Goal: Transaction & Acquisition: Book appointment/travel/reservation

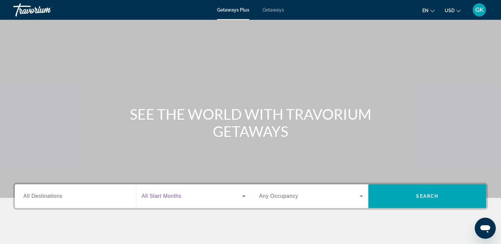
click at [243, 196] on icon "Search widget" at bounding box center [244, 196] width 8 height 8
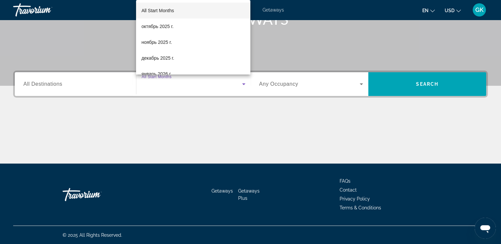
scroll to position [112, 0]
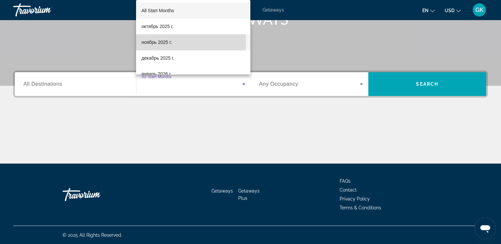
click at [165, 41] on span "ноябрь 2025 г." at bounding box center [156, 42] width 30 height 8
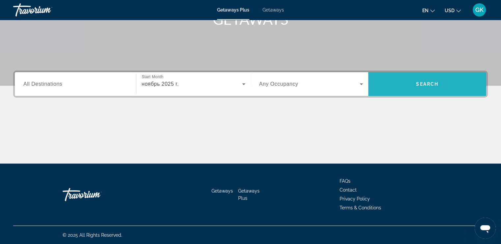
click at [439, 80] on span "Search" at bounding box center [427, 84] width 118 height 16
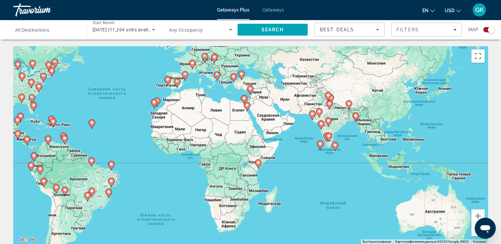
drag, startPoint x: 357, startPoint y: 150, endPoint x: 232, endPoint y: 109, distance: 132.0
click at [232, 109] on div "Чтобы активировать перетаскивание с помощью клавиатуры, нажмите Alt + Ввод. Пос…" at bounding box center [250, 144] width 474 height 197
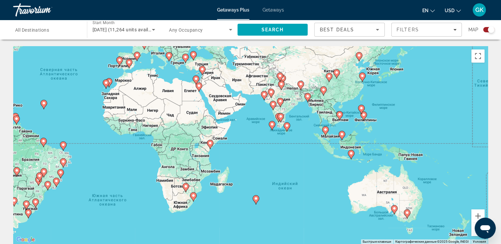
drag, startPoint x: 350, startPoint y: 130, endPoint x: 300, endPoint y: 110, distance: 53.2
click at [300, 110] on div "Чтобы активировать перетаскивание с помощью клавиатуры, нажмите Alt + Ввод. Пос…" at bounding box center [250, 144] width 474 height 197
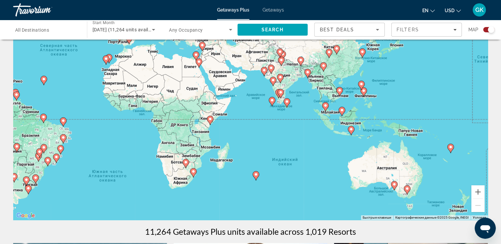
scroll to position [33, 0]
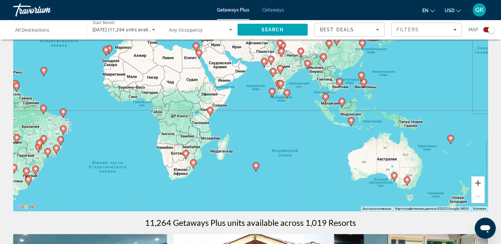
click at [480, 182] on button "Увеличить" at bounding box center [477, 182] width 13 height 13
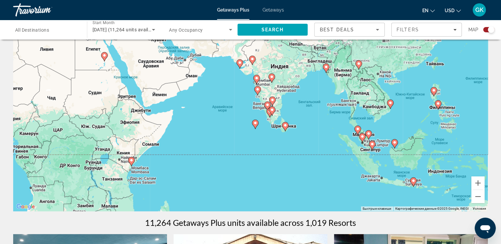
drag, startPoint x: 390, startPoint y: 130, endPoint x: 351, endPoint y: 170, distance: 55.6
click at [351, 176] on div "Чтобы активировать перетаскивание с помощью клавиатуры, нажмите Alt + Ввод. Пос…" at bounding box center [250, 111] width 474 height 197
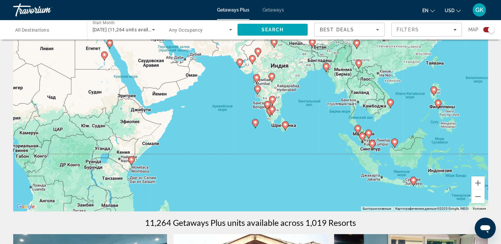
click at [285, 125] on image "Main content" at bounding box center [285, 124] width 4 height 4
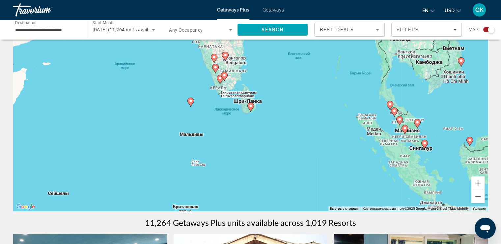
click at [251, 105] on image "Main content" at bounding box center [250, 106] width 4 height 4
type input "**********"
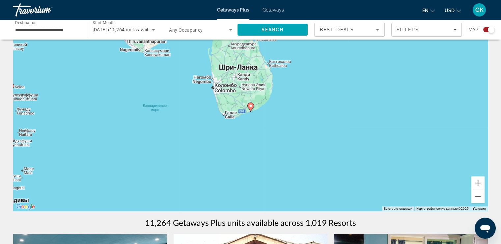
click at [251, 108] on icon "Main content" at bounding box center [250, 107] width 6 height 9
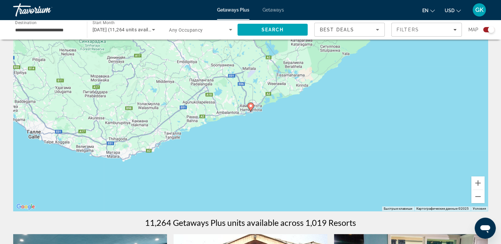
click at [251, 108] on icon "Main content" at bounding box center [250, 107] width 6 height 9
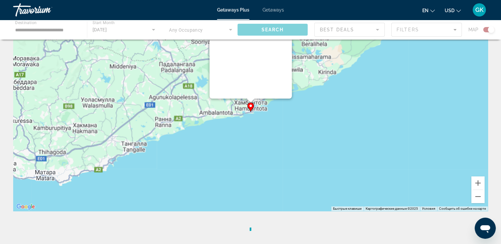
scroll to position [0, 0]
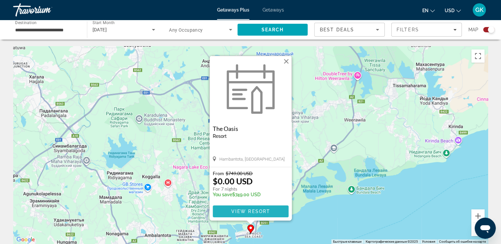
click at [270, 209] on span "Main content" at bounding box center [251, 211] width 76 height 16
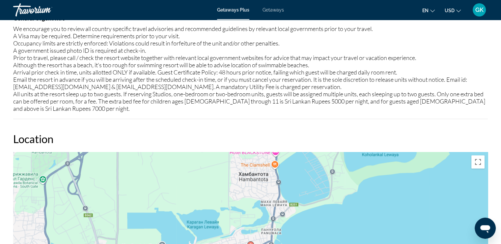
scroll to position [625, 0]
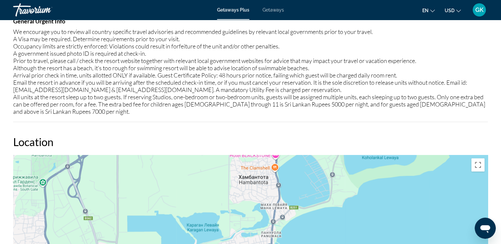
click at [269, 9] on span "Getaways" at bounding box center [272, 9] width 21 height 5
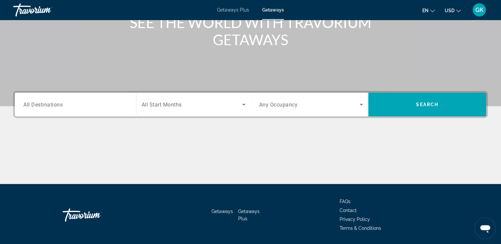
scroll to position [99, 0]
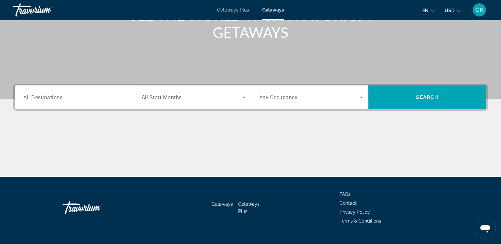
click at [188, 94] on span "Search widget" at bounding box center [192, 97] width 100 height 8
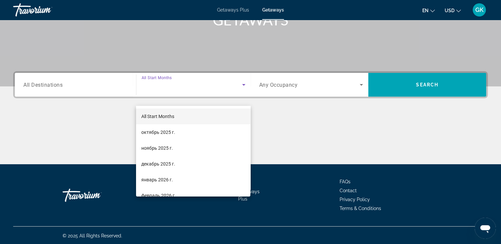
scroll to position [112, 0]
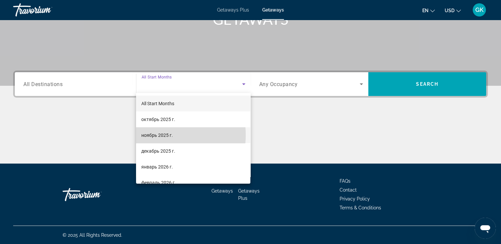
click at [151, 135] on span "ноябрь 2025 г." at bounding box center [157, 135] width 32 height 8
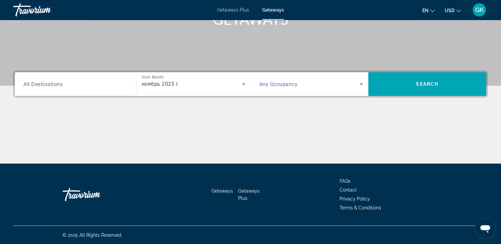
click at [350, 85] on span "Search widget" at bounding box center [309, 84] width 101 height 8
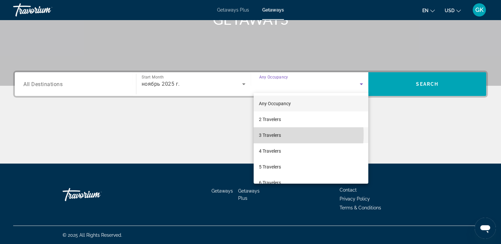
click at [271, 134] on span "3 Travelers" at bounding box center [270, 135] width 22 height 8
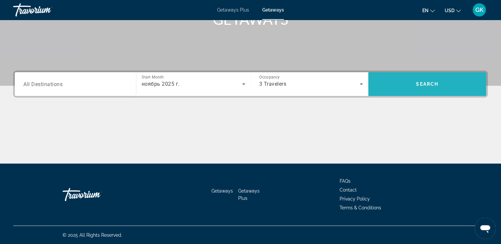
click at [400, 82] on span "Search" at bounding box center [427, 84] width 118 height 16
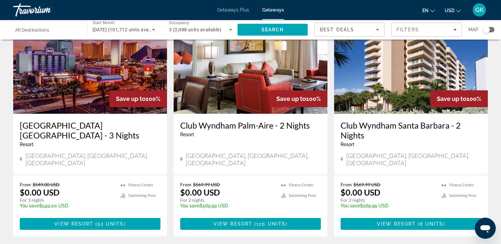
scroll to position [66, 0]
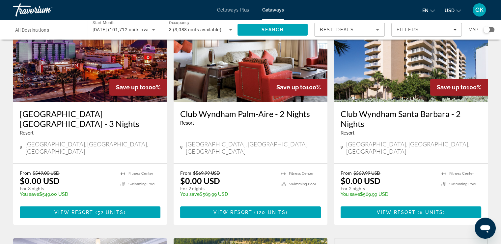
click at [487, 29] on div "Search widget" at bounding box center [486, 29] width 7 height 7
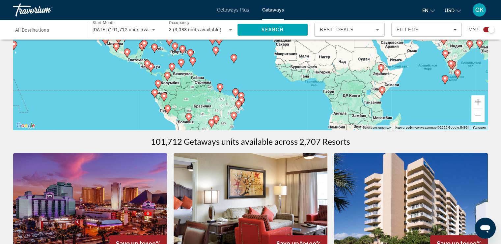
scroll to position [105, 0]
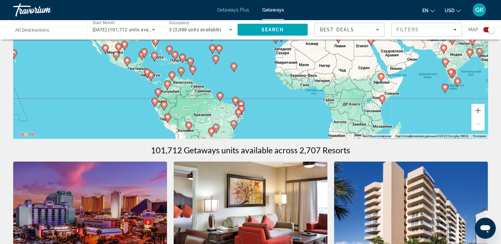
click at [244, 10] on span "Getaways Plus" at bounding box center [233, 9] width 32 height 5
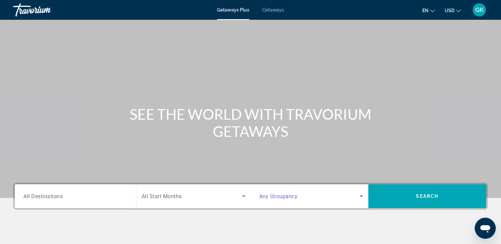
click at [361, 197] on icon "Search widget" at bounding box center [361, 196] width 8 height 8
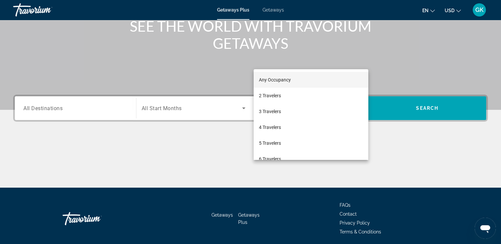
scroll to position [112, 0]
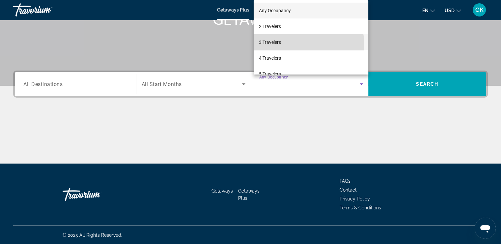
click at [282, 44] on mat-option "3 Travelers" at bounding box center [310, 42] width 115 height 16
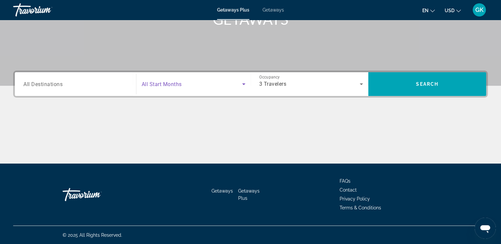
click at [224, 83] on span "Search widget" at bounding box center [192, 84] width 100 height 8
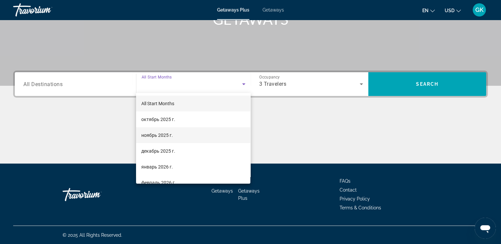
click at [213, 137] on mat-option "ноябрь 2025 г." at bounding box center [193, 135] width 114 height 16
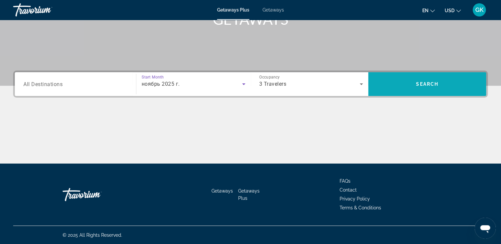
click at [414, 81] on span "Search" at bounding box center [427, 84] width 118 height 16
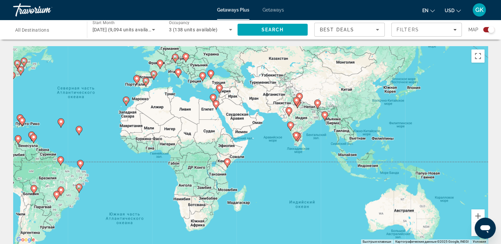
drag, startPoint x: 436, startPoint y: 164, endPoint x: 282, endPoint y: 120, distance: 159.6
click at [281, 121] on div "Чтобы активировать перетаскивание с помощью клавиатуры, нажмите Alt + Ввод. Пос…" at bounding box center [250, 144] width 474 height 197
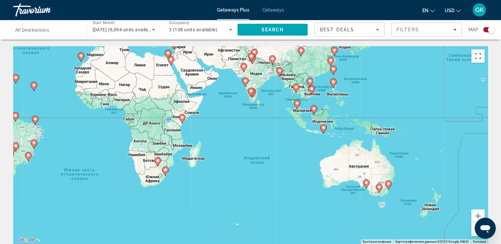
drag, startPoint x: 326, startPoint y: 148, endPoint x: 280, endPoint y: 103, distance: 63.8
click at [280, 103] on div "Чтобы активировать перетаскивание с помощью клавиатуры, нажмите Alt + Ввод. Пос…" at bounding box center [250, 144] width 474 height 197
click at [297, 88] on image "Main content" at bounding box center [296, 87] width 4 height 4
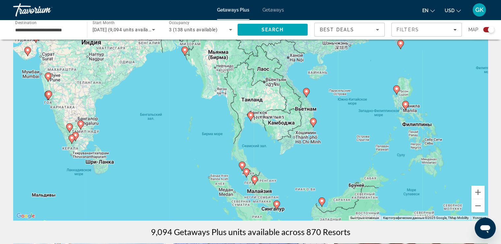
scroll to position [33, 0]
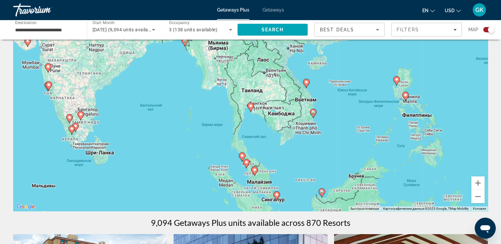
click at [250, 107] on image "Main content" at bounding box center [250, 106] width 4 height 4
type input "**********"
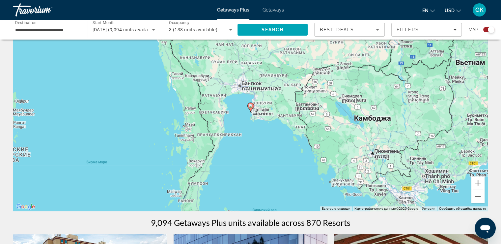
click at [250, 107] on image "Main content" at bounding box center [250, 106] width 4 height 4
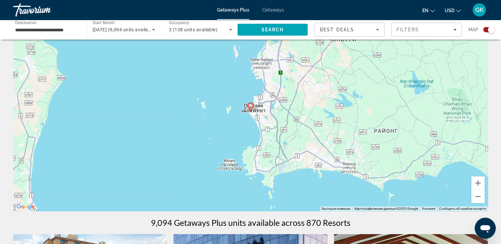
click at [250, 107] on image "Main content" at bounding box center [250, 106] width 4 height 4
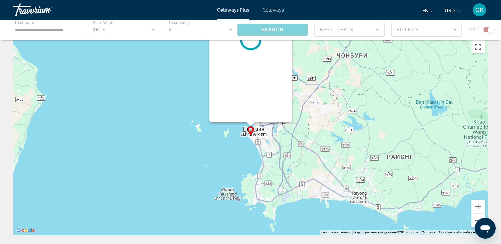
scroll to position [0, 0]
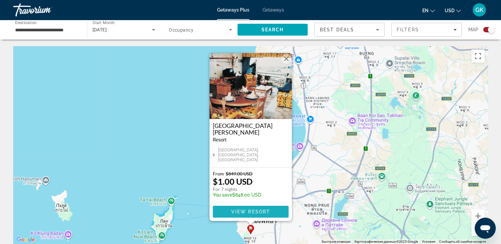
drag, startPoint x: 269, startPoint y: 209, endPoint x: 270, endPoint y: 206, distance: 3.6
click at [269, 209] on span "View Resort" at bounding box center [250, 211] width 39 height 5
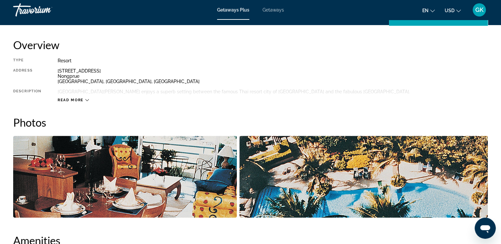
scroll to position [210, 0]
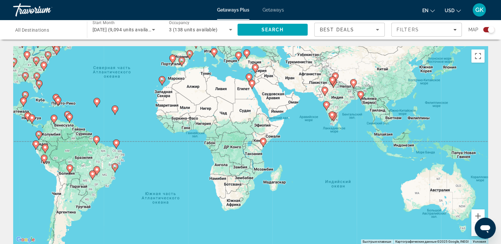
drag, startPoint x: 274, startPoint y: 123, endPoint x: 154, endPoint y: 60, distance: 135.7
click at [154, 60] on div "Чтобы активировать перетаскивание с помощью клавиатуры, нажмите Alt + Ввод. Пос…" at bounding box center [250, 144] width 474 height 197
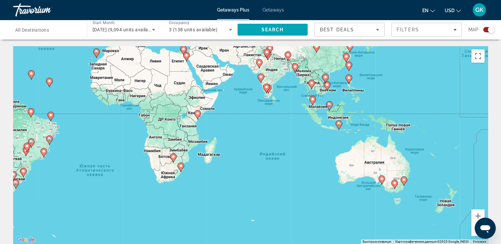
drag, startPoint x: 264, startPoint y: 104, endPoint x: 199, endPoint y: 76, distance: 71.0
click at [199, 76] on div "Чтобы активировать перетаскивание с помощью клавиатуры, нажмите Alt + Ввод. Пос…" at bounding box center [250, 144] width 474 height 197
click at [475, 216] on button "Увеличить" at bounding box center [477, 215] width 13 height 13
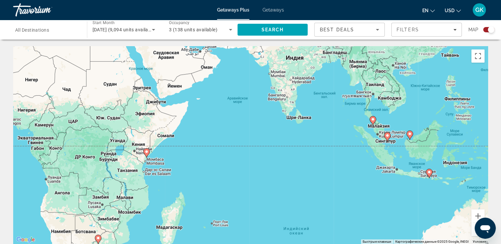
drag, startPoint x: 219, startPoint y: 111, endPoint x: 218, endPoint y: 169, distance: 58.9
click at [218, 169] on div "Чтобы активировать перетаскивание с помощью клавиатуры, нажмите Alt + Ввод. Пос…" at bounding box center [250, 144] width 474 height 197
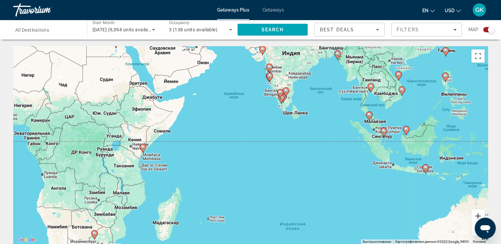
click at [481, 214] on button "Увеличить" at bounding box center [477, 215] width 13 height 13
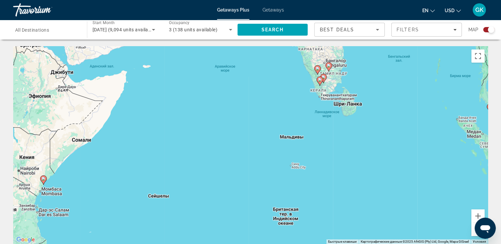
drag, startPoint x: 265, startPoint y: 101, endPoint x: 283, endPoint y: 135, distance: 38.0
click at [272, 125] on div "Чтобы активировать перетаскивание с помощью клавиатуры, нажмите Alt + Ввод. Пос…" at bounding box center [250, 144] width 474 height 197
click at [475, 213] on button "Увеличить" at bounding box center [477, 215] width 13 height 13
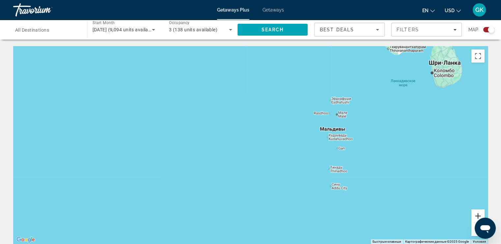
click at [477, 212] on button "Увеличить" at bounding box center [477, 215] width 13 height 13
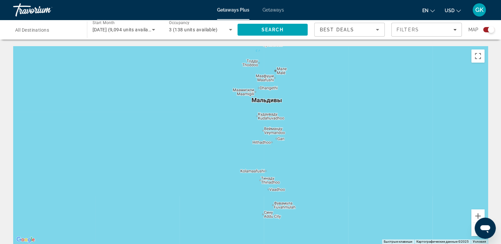
drag, startPoint x: 315, startPoint y: 128, endPoint x: 168, endPoint y: 113, distance: 148.1
click at [168, 115] on div "Main content" at bounding box center [250, 144] width 474 height 197
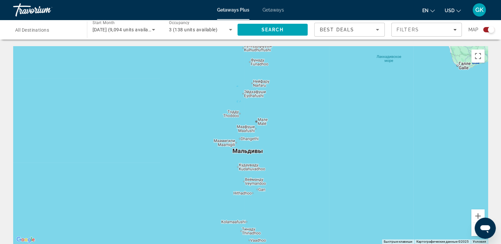
drag, startPoint x: 231, startPoint y: 90, endPoint x: 213, endPoint y: 142, distance: 55.1
click at [213, 142] on div "Main content" at bounding box center [250, 144] width 474 height 197
click at [473, 212] on button "Увеличить" at bounding box center [477, 215] width 13 height 13
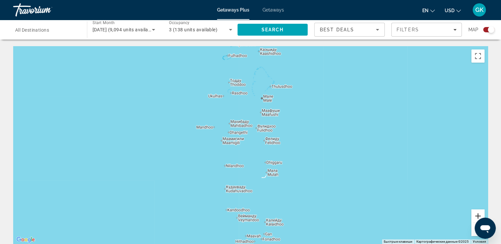
click at [474, 211] on button "Увеличить" at bounding box center [477, 215] width 13 height 13
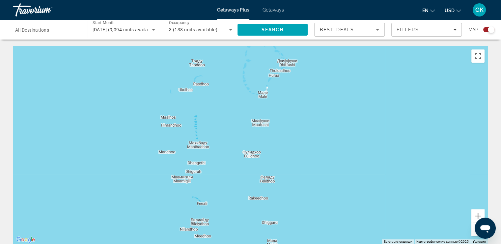
drag, startPoint x: 306, startPoint y: 93, endPoint x: 290, endPoint y: 129, distance: 39.5
click at [294, 136] on div "Main content" at bounding box center [250, 144] width 474 height 197
click at [265, 93] on div "Main content" at bounding box center [250, 144] width 474 height 197
click at [479, 213] on button "Увеличить" at bounding box center [477, 215] width 13 height 13
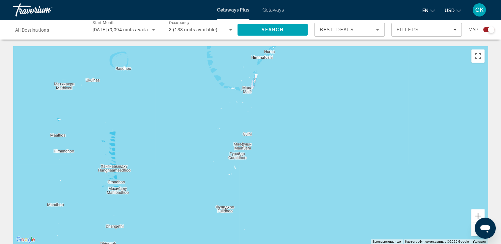
drag, startPoint x: 265, startPoint y: 79, endPoint x: 240, endPoint y: 125, distance: 52.7
click at [240, 125] on div "Main content" at bounding box center [250, 144] width 474 height 197
click at [475, 216] on button "Увеличить" at bounding box center [477, 215] width 13 height 13
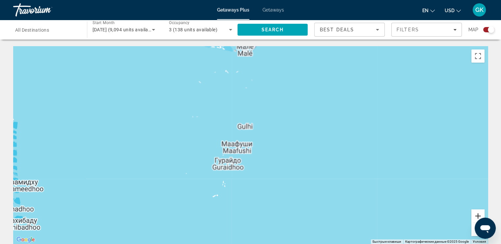
click at [475, 216] on button "Увеличить" at bounding box center [477, 215] width 13 height 13
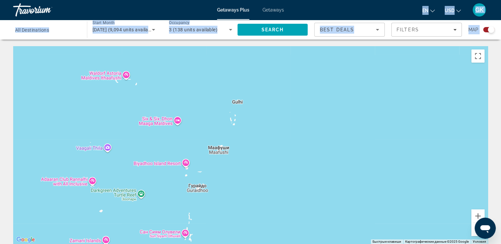
drag, startPoint x: 295, startPoint y: 7, endPoint x: 296, endPoint y: 104, distance: 96.8
click at [296, 104] on div "Skip to main content Getaways Plus Getaways en English Español Français Italian…" at bounding box center [250, 122] width 501 height 244
click at [296, 104] on div "Main content" at bounding box center [250, 144] width 474 height 197
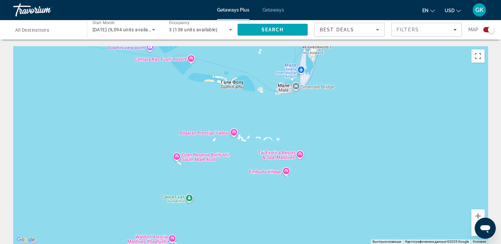
drag, startPoint x: 297, startPoint y: 95, endPoint x: 350, endPoint y: 213, distance: 128.6
click at [349, 216] on div "Main content" at bounding box center [250, 144] width 474 height 197
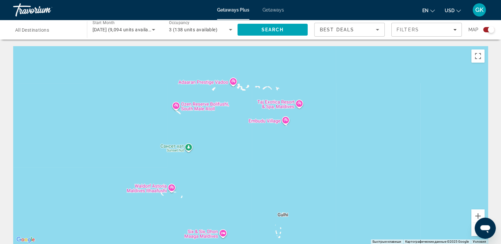
drag, startPoint x: 337, startPoint y: 234, endPoint x: 336, endPoint y: 204, distance: 30.3
click at [336, 228] on div "Main content" at bounding box center [250, 144] width 474 height 197
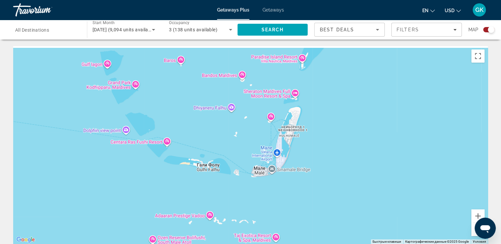
drag, startPoint x: 336, startPoint y: 57, endPoint x: 313, endPoint y: 201, distance: 146.0
click at [313, 201] on div "Main content" at bounding box center [250, 144] width 474 height 197
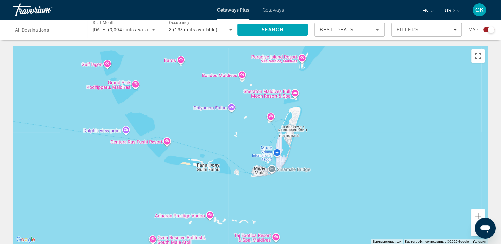
click at [474, 213] on button "Увеличить" at bounding box center [477, 215] width 13 height 13
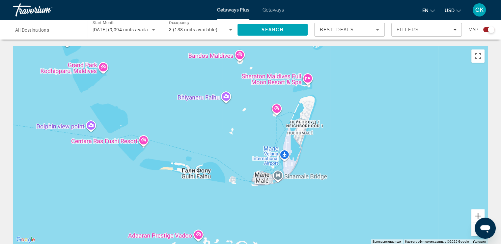
click at [474, 213] on button "Увеличить" at bounding box center [477, 215] width 13 height 13
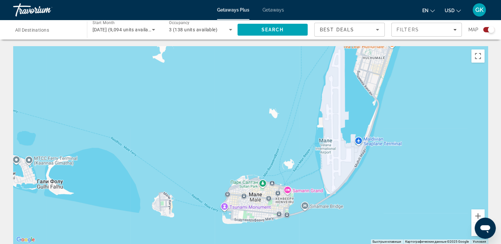
drag, startPoint x: 457, startPoint y: 145, endPoint x: 426, endPoint y: 94, distance: 59.3
click at [426, 94] on div "Main content" at bounding box center [250, 144] width 474 height 197
click at [474, 230] on button "Уменьшить" at bounding box center [477, 228] width 13 height 13
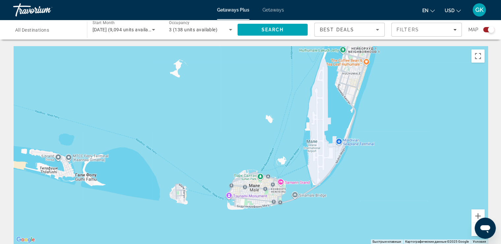
click at [473, 230] on button "Уменьшить" at bounding box center [477, 228] width 13 height 13
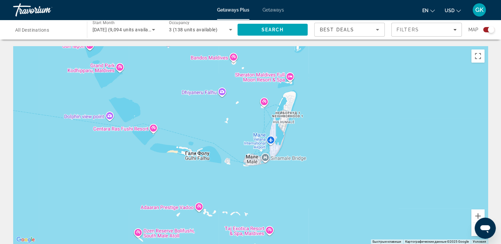
click at [473, 230] on button "Уменьшить" at bounding box center [477, 228] width 13 height 13
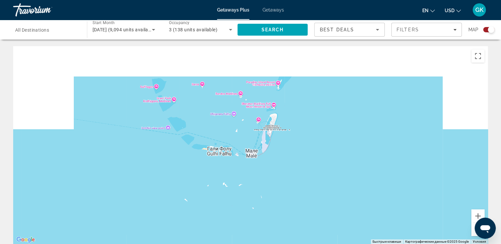
click at [473, 230] on button "Уменьшить" at bounding box center [477, 228] width 13 height 13
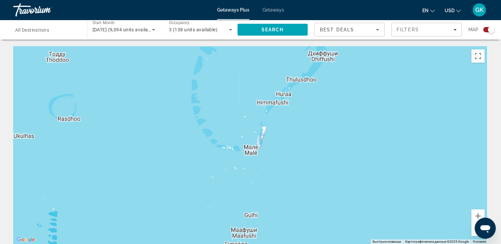
click at [473, 230] on button "Уменьшить" at bounding box center [477, 228] width 13 height 13
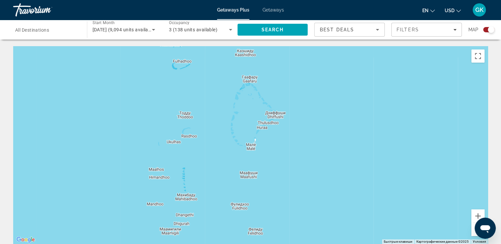
click at [473, 230] on button "Уменьшить" at bounding box center [477, 228] width 13 height 13
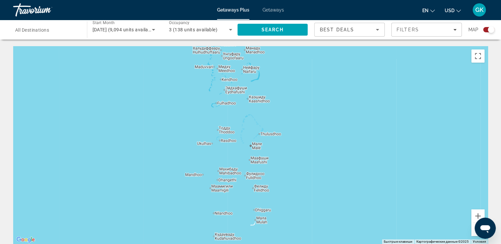
click at [473, 229] on button "Уменьшить" at bounding box center [477, 228] width 13 height 13
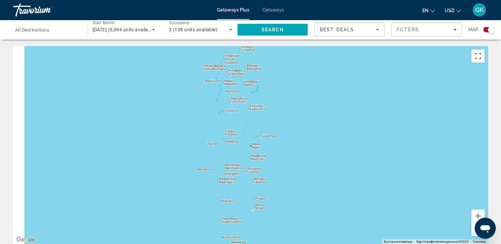
click at [473, 229] on button "Уменьшить" at bounding box center [477, 228] width 13 height 13
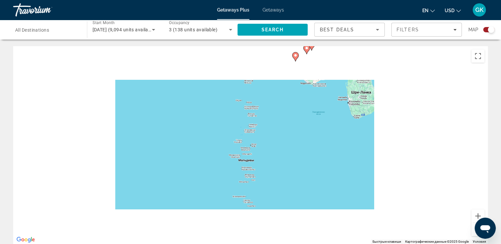
click at [473, 229] on button "Уменьшить" at bounding box center [477, 228] width 13 height 13
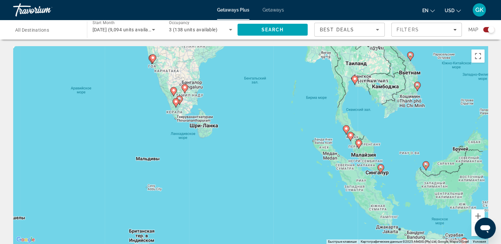
drag, startPoint x: 404, startPoint y: 153, endPoint x: 304, endPoint y: 160, distance: 100.6
click at [304, 160] on div "Чтобы активировать перетаскивание с помощью клавиатуры, нажмите Alt + Ввод. Пос…" at bounding box center [250, 144] width 474 height 197
click at [345, 129] on image "Main content" at bounding box center [346, 128] width 4 height 4
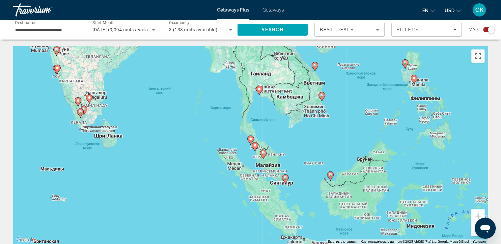
click at [249, 137] on image "Main content" at bounding box center [250, 139] width 4 height 4
type input "**********"
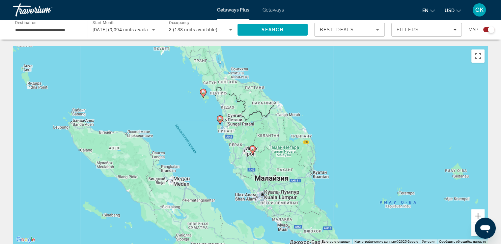
drag, startPoint x: 251, startPoint y: 195, endPoint x: 206, endPoint y: 139, distance: 72.3
click at [204, 147] on div "Чтобы активировать перетаскивание с помощью клавиатуры, нажмите Alt + Ввод. Пос…" at bounding box center [250, 144] width 474 height 197
click at [203, 90] on image "Main content" at bounding box center [203, 91] width 4 height 4
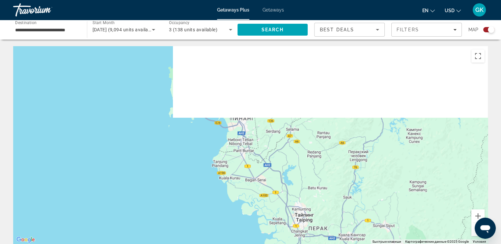
drag, startPoint x: 205, startPoint y: 105, endPoint x: 394, endPoint y: 197, distance: 209.4
click at [394, 197] on div "Чтобы активировать перетаскивание с помощью клавиатуры, нажмите Alt + Ввод. Пос…" at bounding box center [250, 144] width 474 height 197
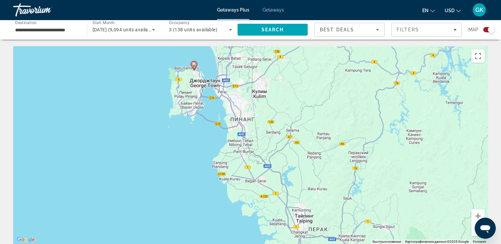
click at [194, 66] on image "Main content" at bounding box center [194, 64] width 4 height 4
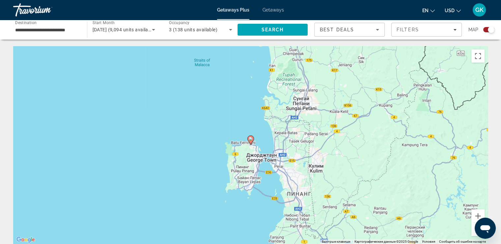
click at [250, 141] on icon "Main content" at bounding box center [250, 140] width 6 height 9
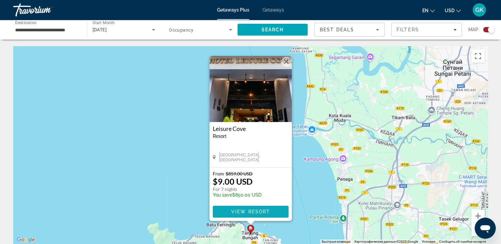
click at [261, 209] on span "View Resort" at bounding box center [250, 211] width 39 height 5
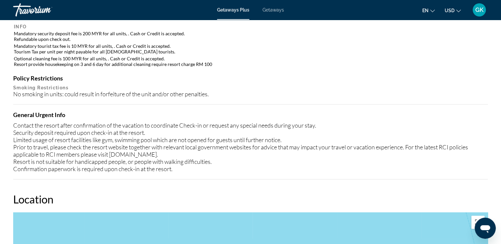
scroll to position [599, 0]
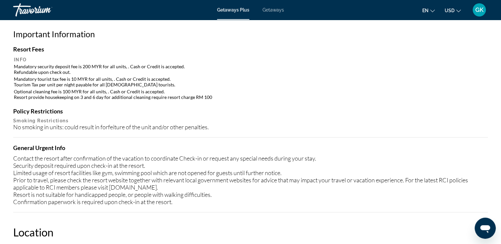
click at [427, 12] on span "en" at bounding box center [425, 10] width 6 height 5
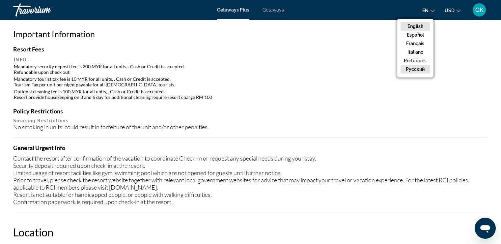
click at [415, 68] on button "русский" at bounding box center [414, 69] width 29 height 9
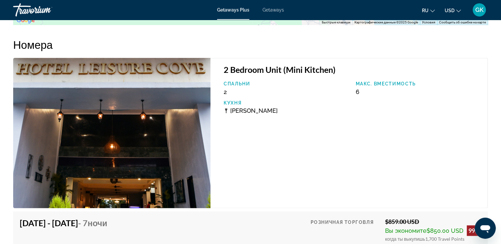
scroll to position [1026, 0]
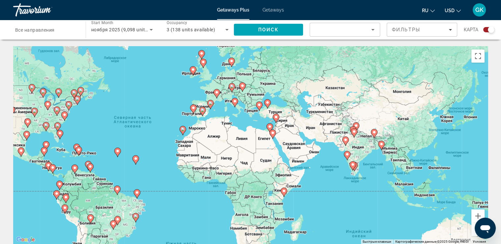
drag, startPoint x: 363, startPoint y: 131, endPoint x: 265, endPoint y: 116, distance: 99.5
click at [264, 117] on div "Чтобы активировать перетаскивание с помощью клавиатуры, нажмите Alt + Ввод. Пос…" at bounding box center [250, 144] width 474 height 197
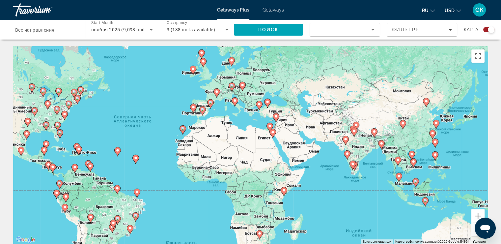
click at [267, 101] on image "Main content" at bounding box center [267, 102] width 4 height 4
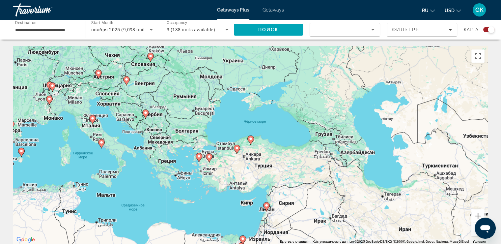
click at [197, 158] on image "Main content" at bounding box center [199, 156] width 4 height 4
type input "**********"
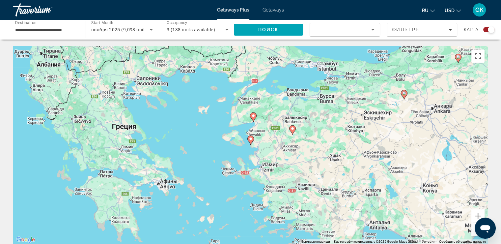
click at [249, 140] on image "Main content" at bounding box center [250, 139] width 4 height 4
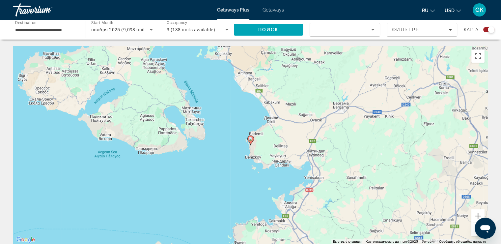
click at [249, 140] on image "Main content" at bounding box center [250, 139] width 4 height 4
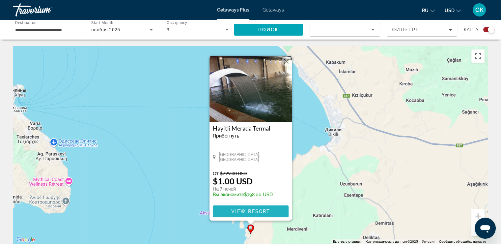
click at [272, 208] on span "Main content" at bounding box center [251, 211] width 76 height 16
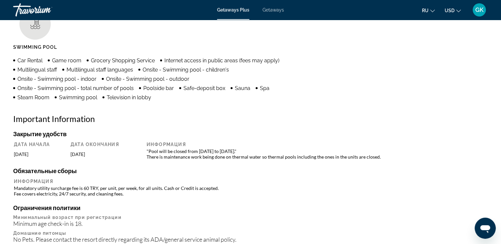
scroll to position [537, 0]
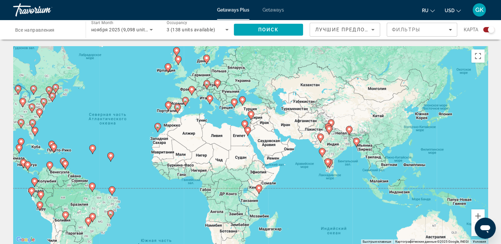
drag, startPoint x: 357, startPoint y: 130, endPoint x: 231, endPoint y: 113, distance: 126.6
click at [231, 113] on div "Чтобы активировать перетаскивание с помощью клавиатуры, нажмите Alt + Ввод. Пос…" at bounding box center [250, 144] width 474 height 197
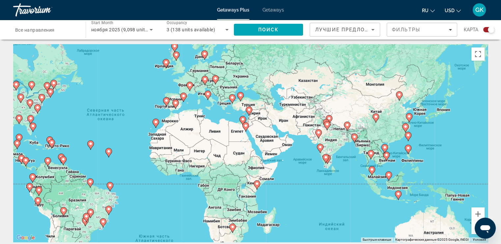
scroll to position [33, 0]
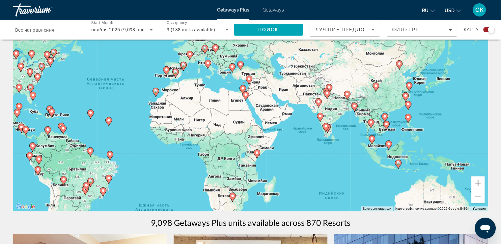
click at [473, 181] on button "Увеличить" at bounding box center [477, 182] width 13 height 13
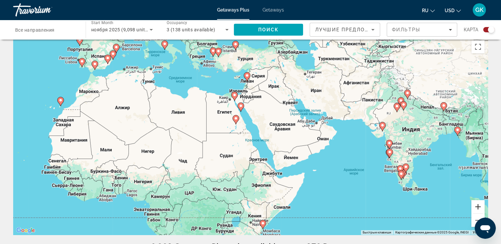
scroll to position [0, 0]
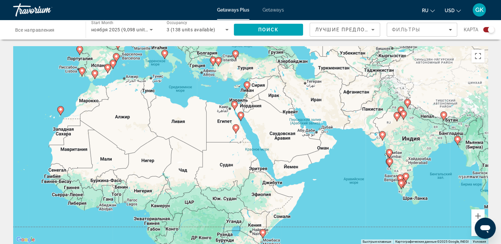
click at [212, 61] on image "Main content" at bounding box center [213, 60] width 4 height 4
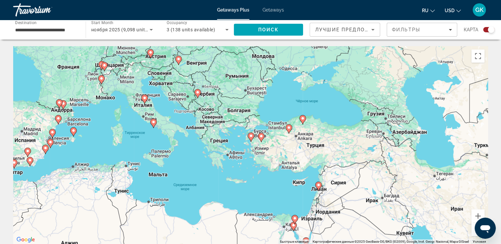
click at [251, 139] on icon "Main content" at bounding box center [250, 137] width 6 height 9
type input "**********"
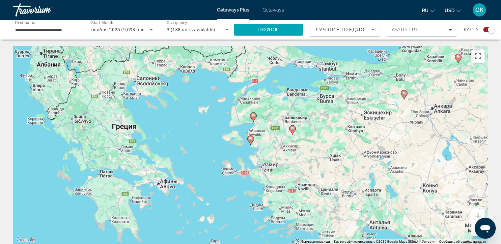
click at [250, 141] on icon "Main content" at bounding box center [250, 140] width 6 height 9
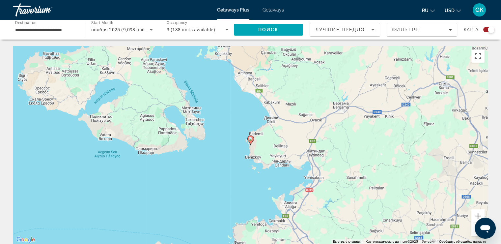
click at [251, 141] on icon "Main content" at bounding box center [250, 140] width 6 height 9
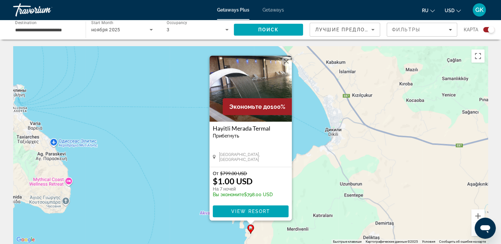
scroll to position [33, 0]
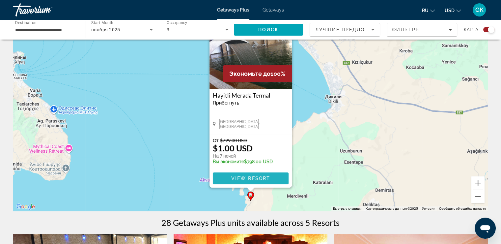
click at [230, 176] on span "Main content" at bounding box center [251, 178] width 76 height 16
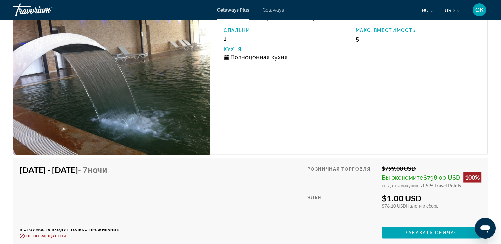
scroll to position [1185, 0]
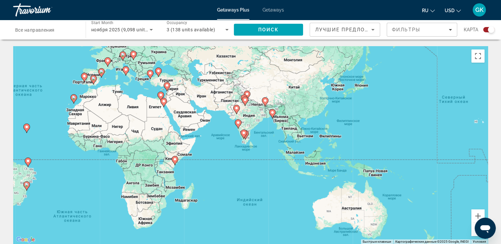
drag, startPoint x: 422, startPoint y: 164, endPoint x: 217, endPoint y: 118, distance: 210.6
click at [215, 120] on div "Чтобы активировать перетаскивание с помощью клавиатуры, нажмите Alt + Ввод. Пос…" at bounding box center [250, 144] width 474 height 197
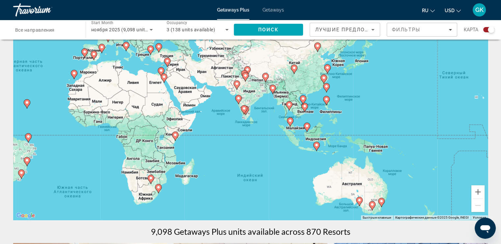
scroll to position [33, 0]
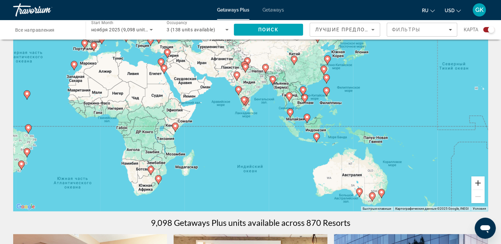
click at [478, 183] on button "Увеличить" at bounding box center [477, 182] width 13 height 13
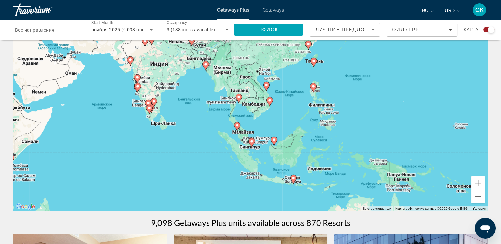
drag, startPoint x: 379, startPoint y: 91, endPoint x: 287, endPoint y: 100, distance: 92.6
click at [289, 102] on div "Чтобы активировать перетаскивание с помощью клавиатуры, нажмите Alt + Ввод. Пос…" at bounding box center [250, 111] width 474 height 197
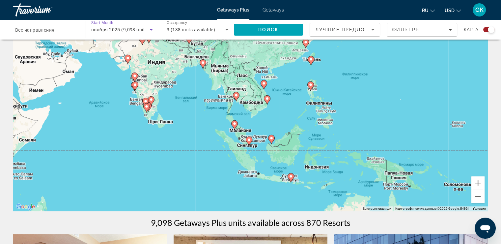
click at [105, 29] on span "ноября 2025 (9,098 units available)" at bounding box center [130, 29] width 78 height 5
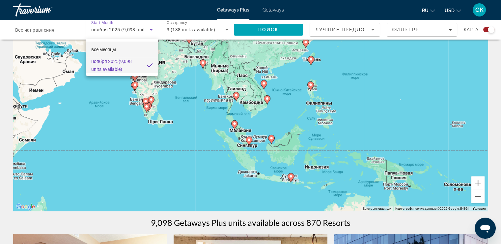
click at [113, 51] on span "все месяцы" at bounding box center [103, 49] width 25 height 5
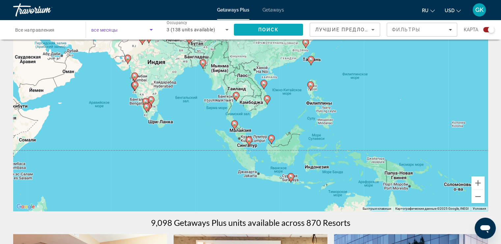
click at [245, 26] on span "Search" at bounding box center [268, 30] width 69 height 16
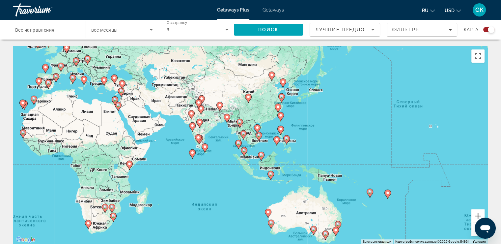
click at [479, 212] on button "Увеличить" at bounding box center [477, 215] width 13 height 13
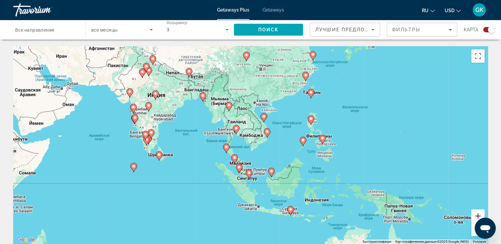
click at [476, 213] on button "Увеличить" at bounding box center [477, 215] width 13 height 13
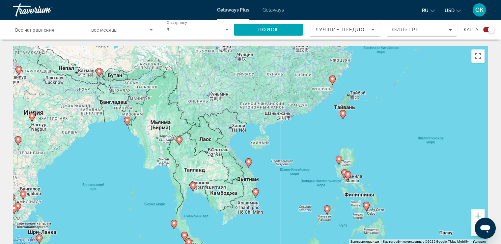
drag, startPoint x: 317, startPoint y: 62, endPoint x: 295, endPoint y: 118, distance: 59.8
click at [289, 131] on div "Чтобы активировать перетаскивание с помощью клавиатуры, нажмите Alt + Ввод. Пос…" at bounding box center [250, 144] width 474 height 197
click at [332, 79] on image "Main content" at bounding box center [332, 79] width 4 height 4
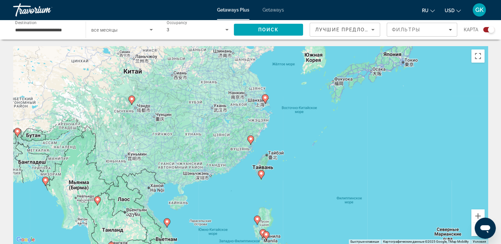
click at [249, 140] on image "Main content" at bounding box center [250, 139] width 4 height 4
type input "**********"
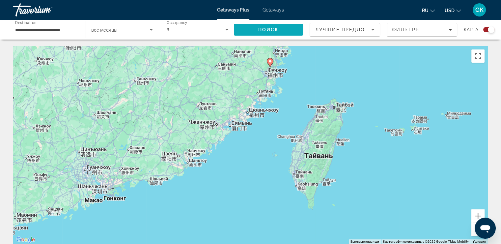
drag, startPoint x: 271, startPoint y: 113, endPoint x: 291, endPoint y: 36, distance: 80.1
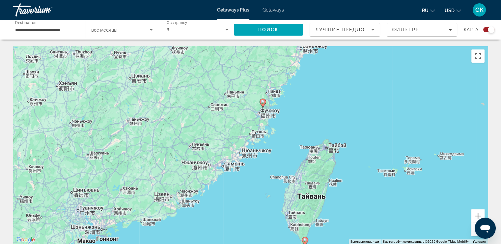
drag, startPoint x: 183, startPoint y: 144, endPoint x: 175, endPoint y: 159, distance: 17.1
click at [176, 182] on div "Для навигации используйте клавиши со стрелками. Чтобы активировать перетаскиван…" at bounding box center [250, 144] width 474 height 197
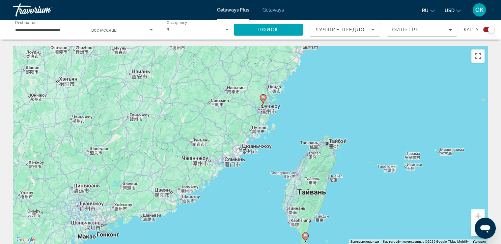
click at [265, 99] on image "Main content" at bounding box center [263, 97] width 4 height 4
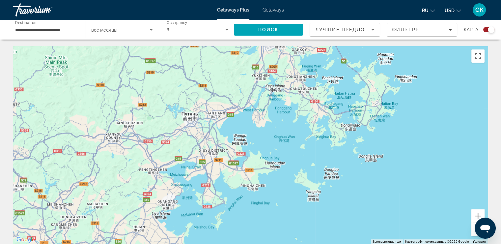
drag, startPoint x: 274, startPoint y: 93, endPoint x: 216, endPoint y: 189, distance: 112.3
click at [216, 189] on div "Main content" at bounding box center [250, 144] width 474 height 197
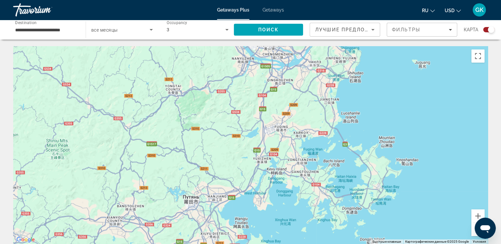
drag, startPoint x: 220, startPoint y: 106, endPoint x: 221, endPoint y: 190, distance: 83.6
click at [221, 190] on div "Main content" at bounding box center [250, 144] width 474 height 197
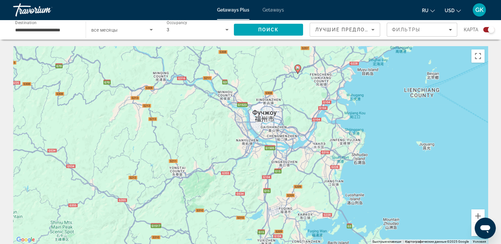
drag, startPoint x: 249, startPoint y: 118, endPoint x: 254, endPoint y: 156, distance: 37.8
click at [249, 180] on div "Чтобы активировать перетаскивание с помощью клавиатуры, нажмите Alt + Ввод. Пос…" at bounding box center [250, 144] width 474 height 197
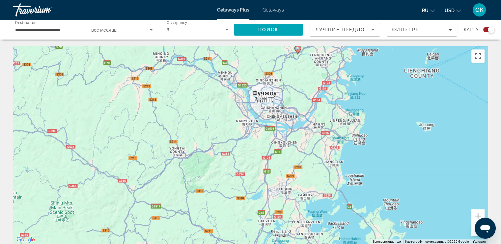
click at [297, 50] on image "Main content" at bounding box center [298, 48] width 4 height 4
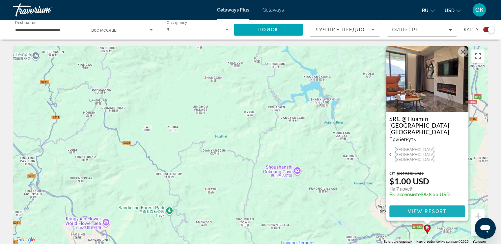
click at [417, 210] on span "View Resort" at bounding box center [426, 210] width 39 height 5
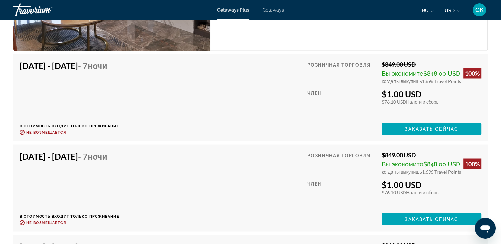
scroll to position [1152, 0]
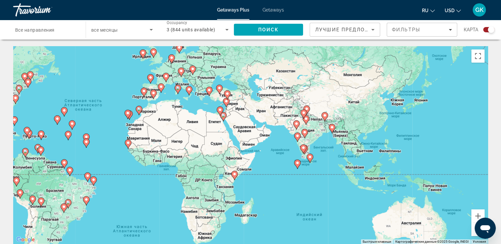
drag, startPoint x: 300, startPoint y: 122, endPoint x: 151, endPoint y: 92, distance: 151.3
click at [151, 92] on image "Main content" at bounding box center [153, 93] width 4 height 4
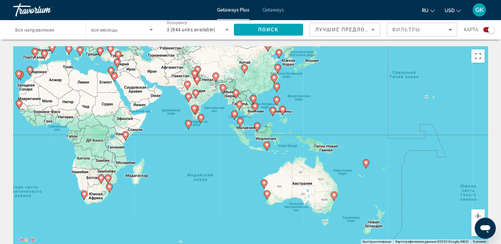
drag, startPoint x: 278, startPoint y: 154, endPoint x: 168, endPoint y: 115, distance: 116.8
click at [168, 115] on div "Чтобы активировать перетаскивание с помощью клавиатуры, нажмите Alt + Ввод. Пос…" at bounding box center [250, 144] width 474 height 197
click at [188, 97] on image "Main content" at bounding box center [188, 96] width 4 height 4
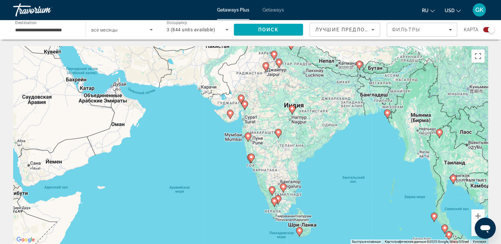
click at [251, 157] on image "Main content" at bounding box center [251, 157] width 4 height 4
type input "**********"
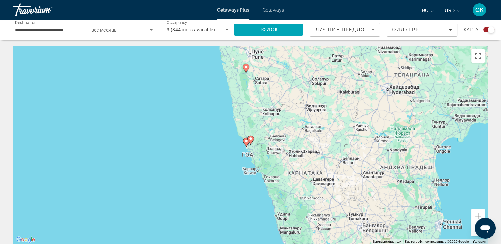
click at [246, 143] on icon "Main content" at bounding box center [246, 142] width 6 height 9
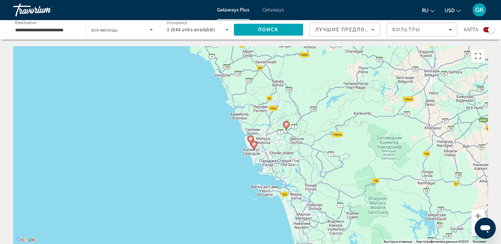
click at [250, 138] on image "Main content" at bounding box center [250, 139] width 4 height 4
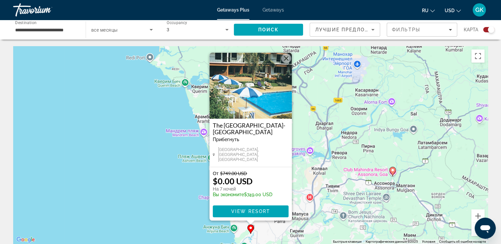
scroll to position [33, 0]
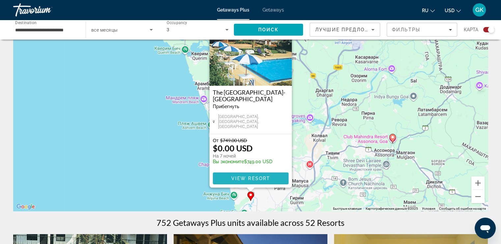
click at [244, 175] on span "View Resort" at bounding box center [250, 177] width 39 height 5
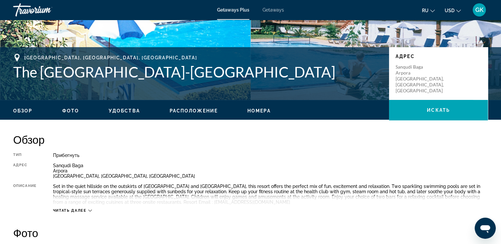
scroll to position [150, 0]
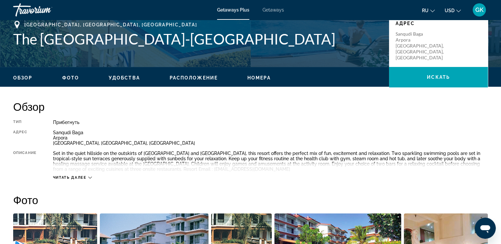
click at [90, 178] on icon "Main content" at bounding box center [90, 177] width 4 height 2
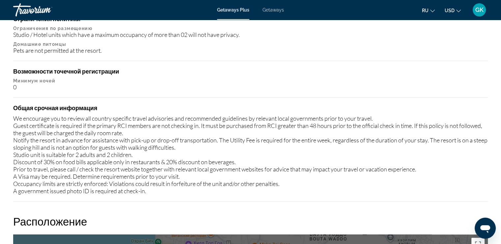
scroll to position [545, 0]
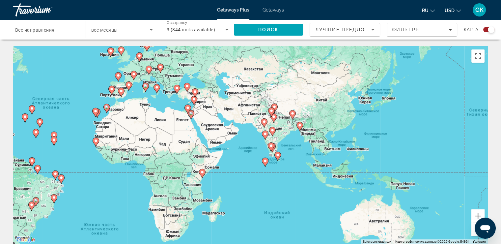
drag, startPoint x: 357, startPoint y: 148, endPoint x: 181, endPoint y: 115, distance: 179.1
click at [181, 116] on div "Чтобы активировать перетаскивание с помощью клавиатуры, нажмите Alt + Ввод. Пос…" at bounding box center [250, 144] width 474 height 197
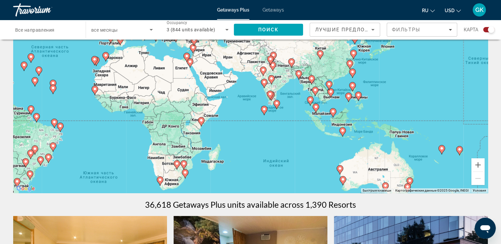
scroll to position [66, 0]
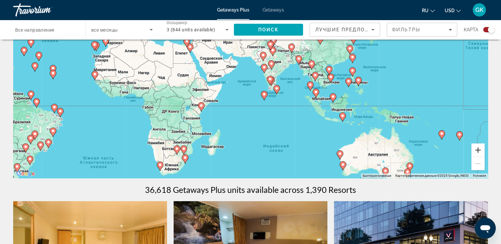
click at [478, 146] on button "Увеличить" at bounding box center [477, 149] width 13 height 13
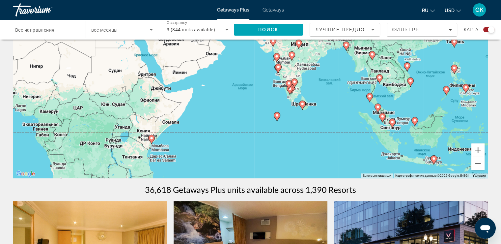
click at [478, 152] on button "Увеличить" at bounding box center [477, 149] width 13 height 13
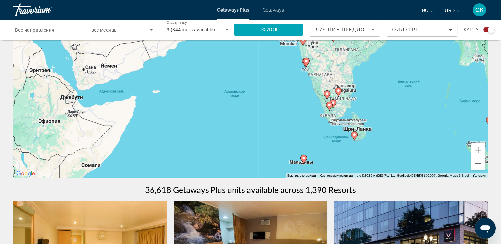
click at [479, 154] on button "Увеличить" at bounding box center [477, 149] width 13 height 13
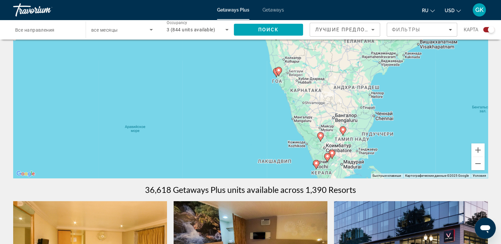
drag, startPoint x: 324, startPoint y: 98, endPoint x: 245, endPoint y: 116, distance: 81.6
click at [241, 119] on div "Чтобы активировать перетаскивание с помощью клавиатуры, нажмите Alt + Ввод. Пос…" at bounding box center [250, 78] width 474 height 197
click at [477, 150] on button "Увеличить" at bounding box center [477, 149] width 13 height 13
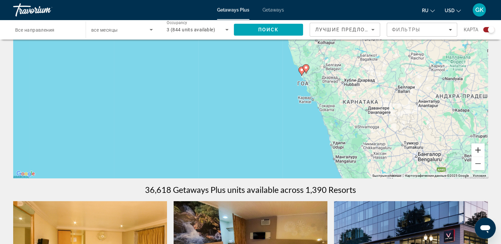
click at [477, 148] on button "Увеличить" at bounding box center [477, 149] width 13 height 13
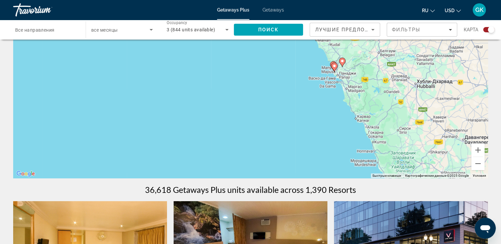
drag, startPoint x: 309, startPoint y: 113, endPoint x: 366, endPoint y: 132, distance: 59.6
click at [294, 113] on div "Чтобы активировать перетаскивание с помощью клавиатуры, нажмите Alt + Ввод. Пос…" at bounding box center [250, 78] width 474 height 197
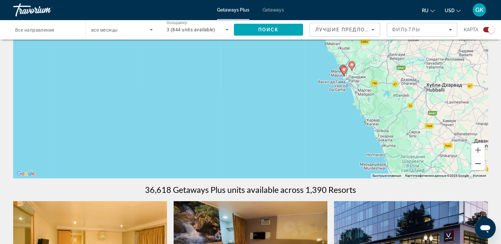
click at [472, 164] on button "Уменьшить" at bounding box center [477, 163] width 13 height 13
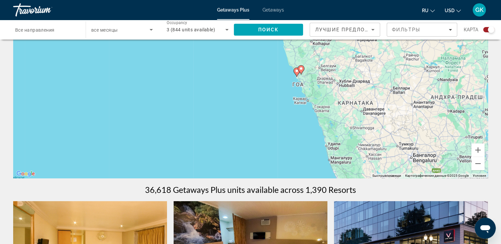
click at [301, 70] on image "Main content" at bounding box center [301, 68] width 4 height 4
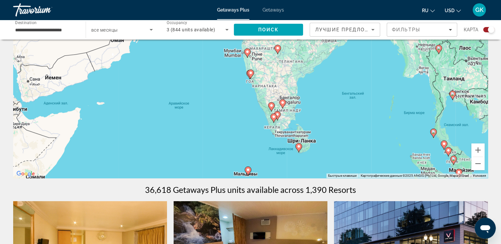
click at [251, 75] on icon "Main content" at bounding box center [250, 74] width 6 height 9
type input "**********"
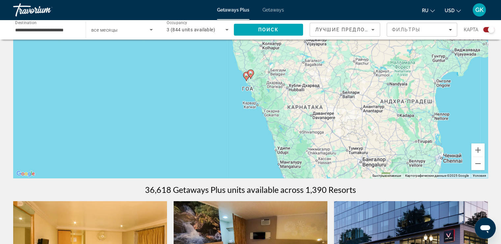
click at [251, 74] on image "Main content" at bounding box center [250, 73] width 4 height 4
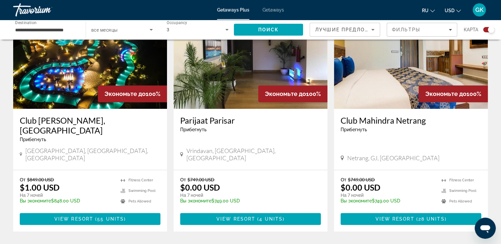
scroll to position [230, 0]
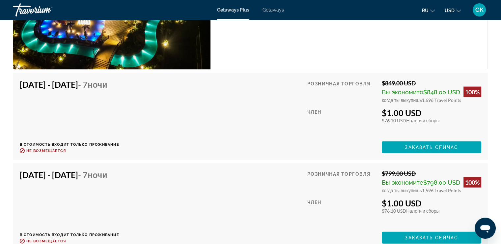
scroll to position [1283, 0]
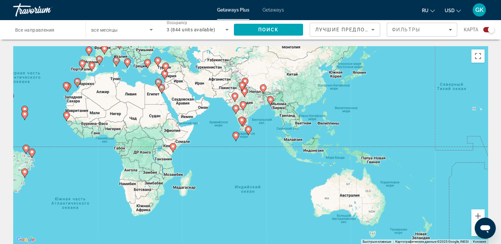
drag, startPoint x: 379, startPoint y: 150, endPoint x: 169, endPoint y: 93, distance: 217.9
click at [169, 93] on div "Чтобы активировать перетаскивание с помощью клавиатуры, нажмите Alt + Ввод. Пос…" at bounding box center [250, 144] width 474 height 197
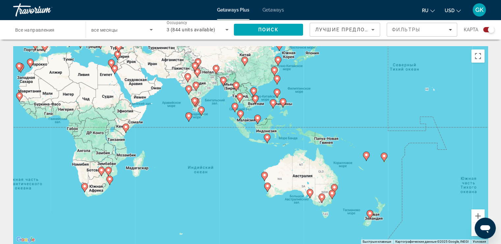
drag, startPoint x: 234, startPoint y: 116, endPoint x: 186, endPoint y: 96, distance: 52.2
click at [186, 96] on div "Чтобы активировать перетаскивание с помощью клавиатуры, нажмите Alt + Ввод. Пос…" at bounding box center [250, 144] width 474 height 197
click at [479, 215] on button "Увеличить" at bounding box center [477, 215] width 13 height 13
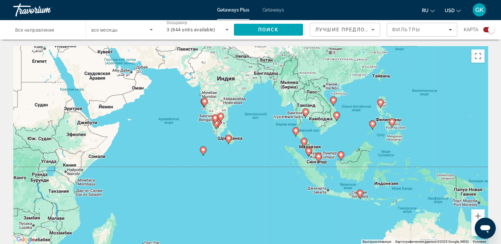
drag, startPoint x: 98, startPoint y: 91, endPoint x: 177, endPoint y: 149, distance: 97.0
click at [176, 149] on div "Чтобы активировать перетаскивание с помощью клавиатуры, нажмите Alt + Ввод. Пос…" at bounding box center [250, 144] width 474 height 197
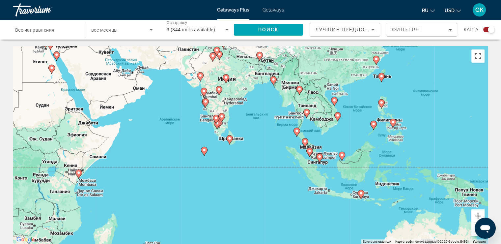
click at [474, 217] on button "Увеличить" at bounding box center [477, 215] width 13 height 13
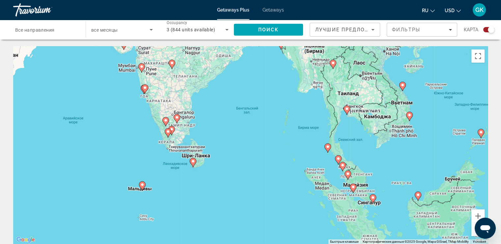
drag, startPoint x: 109, startPoint y: 79, endPoint x: 115, endPoint y: 103, distance: 24.3
click at [95, 102] on div "Чтобы активировать перетаскивание с помощью клавиатуры, нажмите Alt + Ввод. Пос…" at bounding box center [250, 144] width 474 height 197
click at [478, 212] on button "Увеличить" at bounding box center [477, 215] width 13 height 13
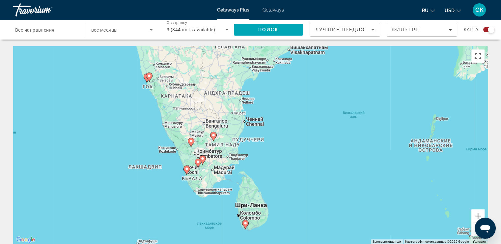
drag, startPoint x: 153, startPoint y: 106, endPoint x: 270, endPoint y: 146, distance: 124.3
click at [270, 146] on div "Чтобы активировать перетаскивание с помощью клавиатуры, нажмите Alt + Ввод. Пос…" at bounding box center [250, 144] width 474 height 197
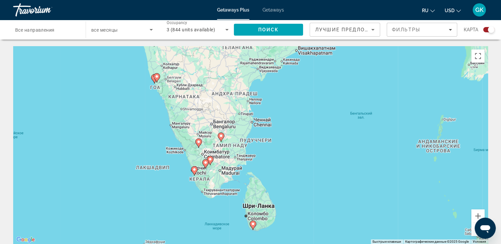
click at [154, 79] on gmp-advanced-marker "Main content" at bounding box center [156, 78] width 7 height 10
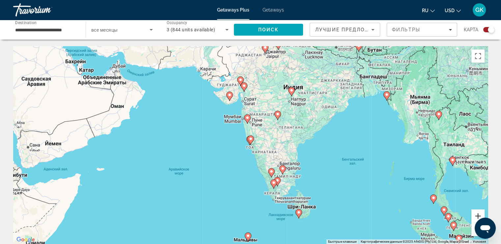
click at [478, 213] on button "Увеличить" at bounding box center [477, 215] width 13 height 13
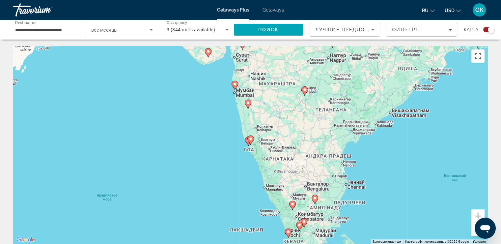
click at [247, 143] on gmp-advanced-marker "Main content" at bounding box center [250, 140] width 7 height 10
type input "**********"
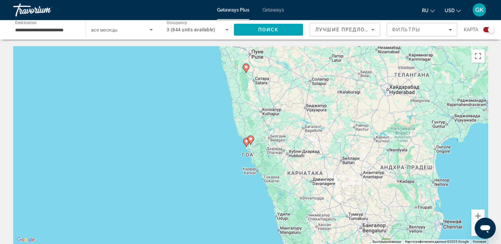
click at [246, 143] on icon "Main content" at bounding box center [246, 142] width 6 height 9
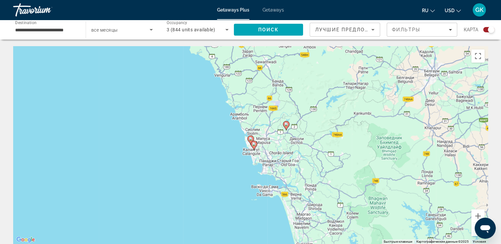
click at [252, 143] on image "Main content" at bounding box center [254, 144] width 4 height 4
click at [254, 146] on icon "Main content" at bounding box center [253, 145] width 6 height 9
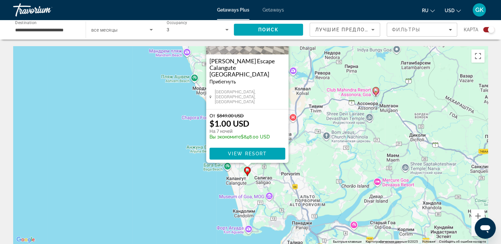
drag, startPoint x: 323, startPoint y: 174, endPoint x: 321, endPoint y: 115, distance: 59.0
click at [321, 115] on div "Чтобы активировать перетаскивание с помощью клавиатуры, нажмите Alt + Ввод. Пос…" at bounding box center [250, 144] width 474 height 197
click at [184, 157] on div "Чтобы активировать перетаскивание с помощью клавиатуры, нажмите Alt + Ввод. Пос…" at bounding box center [250, 144] width 474 height 197
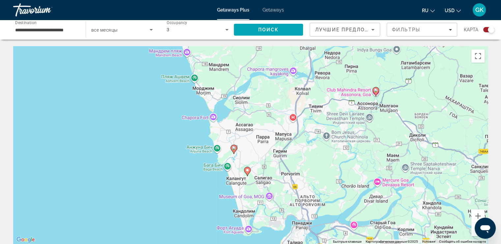
click at [231, 148] on icon "Main content" at bounding box center [233, 149] width 6 height 9
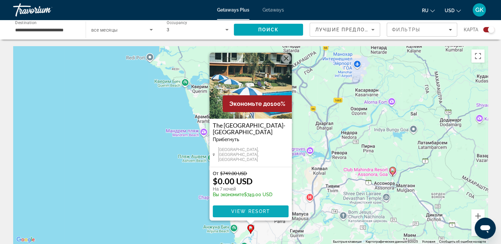
click at [272, 207] on span "Main content" at bounding box center [251, 211] width 76 height 16
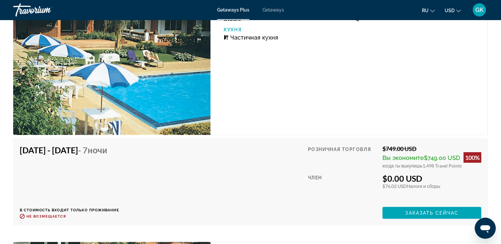
scroll to position [1152, 0]
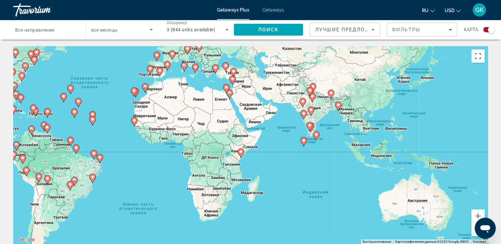
drag, startPoint x: 367, startPoint y: 128, endPoint x: 223, endPoint y: 75, distance: 153.3
click at [223, 75] on div "Чтобы активировать перетаскивание с помощью клавиатуры, нажмите Alt + Ввод. Пос…" at bounding box center [250, 144] width 474 height 197
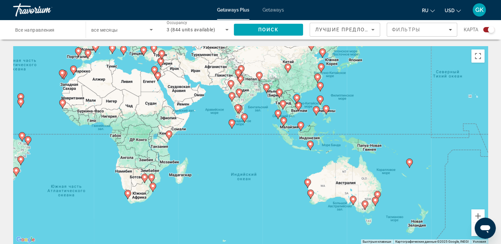
drag, startPoint x: 299, startPoint y: 126, endPoint x: 231, endPoint y: 106, distance: 70.8
click at [228, 109] on div "Чтобы активировать перетаскивание с помощью клавиатуры, нажмите Alt + Ввод. Пос…" at bounding box center [250, 144] width 474 height 197
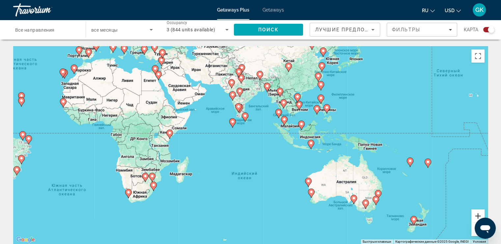
click at [477, 216] on button "Увеличить" at bounding box center [477, 215] width 13 height 13
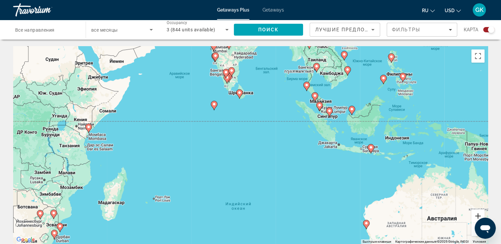
click at [477, 216] on button "Увеличить" at bounding box center [477, 215] width 13 height 13
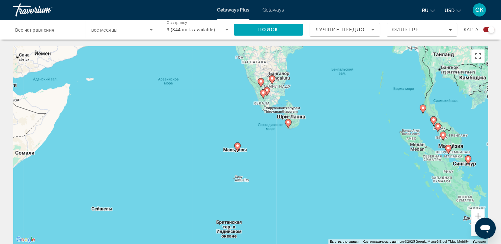
drag, startPoint x: 200, startPoint y: 109, endPoint x: 260, endPoint y: 186, distance: 97.5
click at [260, 186] on div "Чтобы активировать перетаскивание с помощью клавиатуры, нажмите Alt + Ввод. Пос…" at bounding box center [250, 144] width 474 height 197
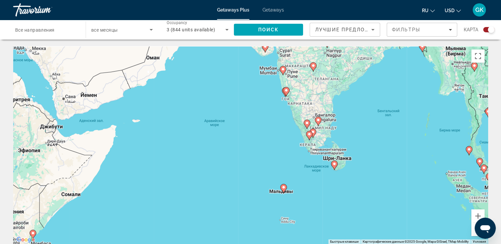
drag, startPoint x: 179, startPoint y: 89, endPoint x: 228, endPoint y: 103, distance: 51.1
click at [229, 130] on div "Чтобы активировать перетаскивание с помощью клавиатуры, нажмите Alt + Ввод. Пос…" at bounding box center [250, 144] width 474 height 197
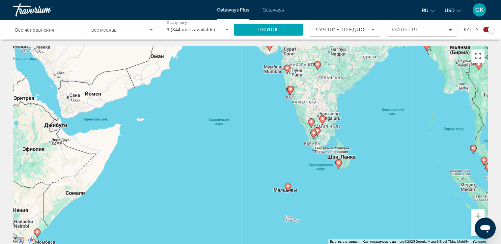
click at [480, 215] on button "Увеличить" at bounding box center [477, 215] width 13 height 13
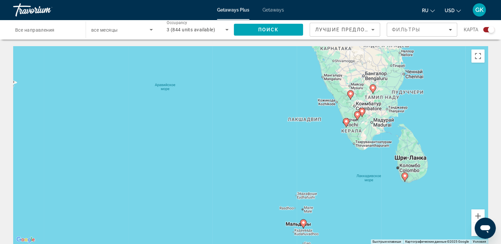
drag, startPoint x: 334, startPoint y: 78, endPoint x: 343, endPoint y: 57, distance: 22.7
click at [315, 66] on div "Чтобы активировать перетаскивание с помощью клавиатуры, нажмите Alt + Ввод. Пос…" at bounding box center [250, 144] width 474 height 197
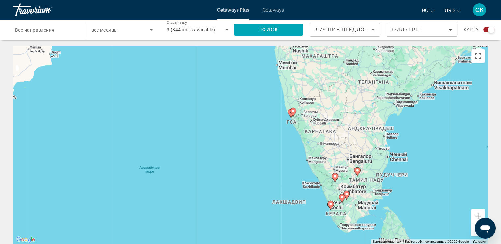
drag, startPoint x: 301, startPoint y: 78, endPoint x: 279, endPoint y: 160, distance: 85.1
click at [279, 161] on div "Чтобы активировать перетаскивание с помощью клавиатуры, нажмите Alt + Ввод. Пос…" at bounding box center [250, 144] width 474 height 197
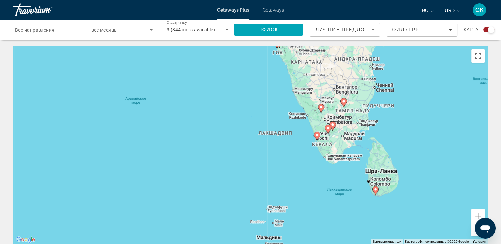
drag, startPoint x: 384, startPoint y: 210, endPoint x: 371, endPoint y: 142, distance: 70.2
click at [371, 142] on div "Чтобы активировать перетаскивание с помощью клавиатуры, нажмите Alt + Ввод. Пос…" at bounding box center [250, 144] width 474 height 197
click at [376, 189] on image "Main content" at bounding box center [375, 189] width 4 height 4
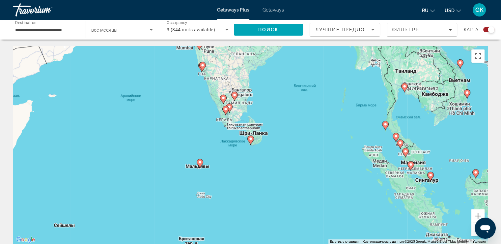
click at [249, 140] on image "Main content" at bounding box center [250, 139] width 4 height 4
type input "**********"
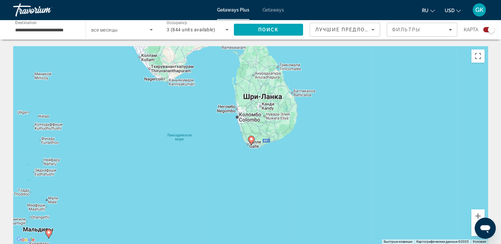
click at [250, 140] on image "Main content" at bounding box center [251, 139] width 4 height 4
click at [251, 139] on image "Main content" at bounding box center [251, 139] width 4 height 4
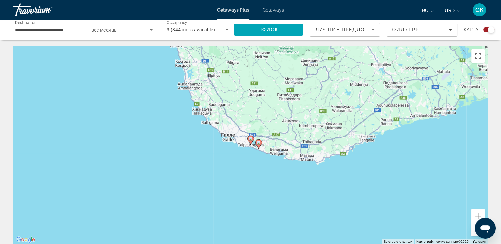
click at [250, 138] on image "Main content" at bounding box center [250, 139] width 4 height 4
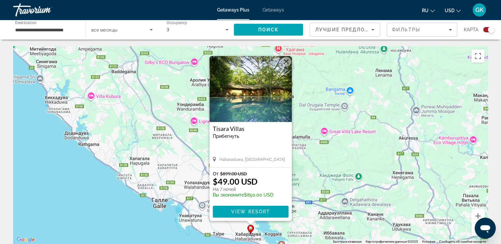
click at [340, 146] on div "Чтобы активировать перетаскивание с помощью клавиатуры, нажмите Alt + Ввод. Пос…" at bounding box center [250, 144] width 474 height 197
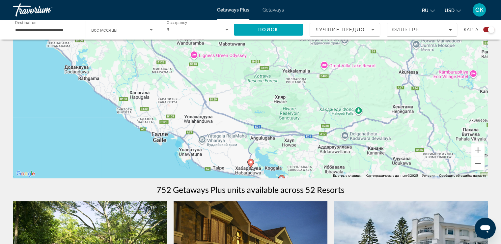
scroll to position [99, 0]
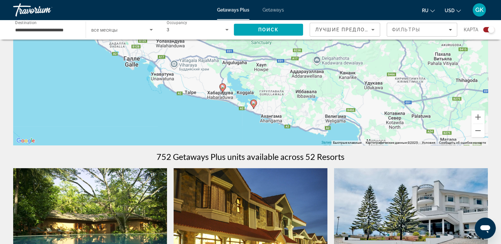
drag, startPoint x: 296, startPoint y: 125, endPoint x: 268, endPoint y: 82, distance: 51.4
click at [268, 82] on div "Чтобы активировать перетаскивание с помощью клавиатуры, нажмите Alt + Ввод. Пос…" at bounding box center [250, 45] width 474 height 197
click at [255, 105] on icon "Main content" at bounding box center [253, 104] width 6 height 9
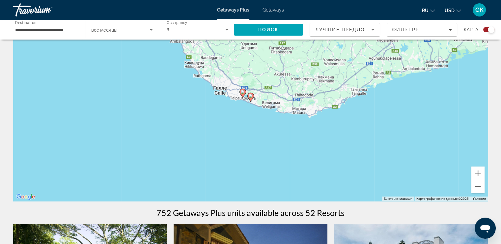
scroll to position [33, 0]
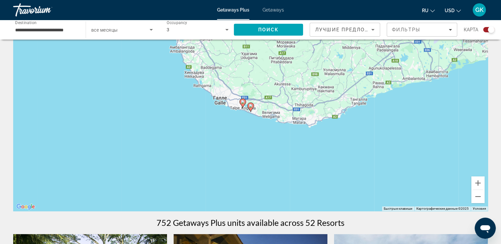
click at [251, 108] on icon "Main content" at bounding box center [250, 107] width 6 height 9
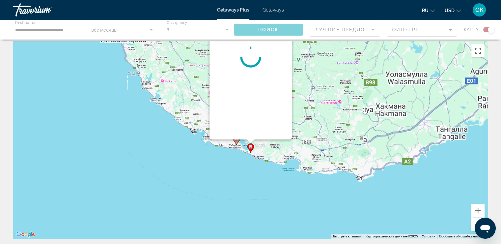
scroll to position [0, 0]
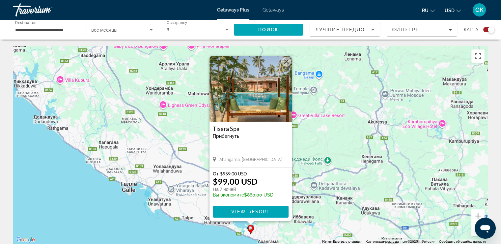
click at [194, 210] on div "Чтобы активировать перетаскивание с помощью клавиатуры, нажмите Alt + Ввод. Пос…" at bounding box center [250, 144] width 474 height 197
click at [324, 185] on div "Чтобы активировать перетаскивание с помощью клавиатуры, нажмите Alt + Ввод. Пос…" at bounding box center [250, 144] width 474 height 197
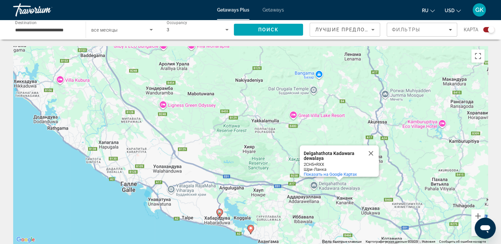
click at [221, 212] on image "Main content" at bounding box center [220, 212] width 4 height 4
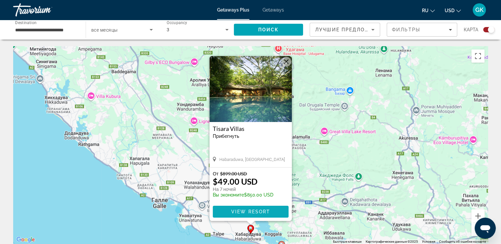
click at [275, 214] on span "Main content" at bounding box center [251, 211] width 76 height 16
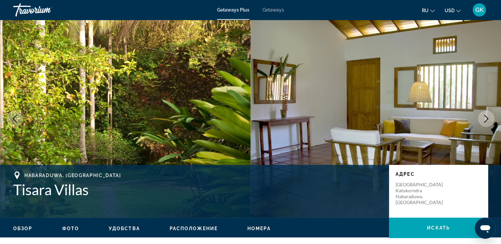
click at [491, 120] on button "Next image" at bounding box center [486, 118] width 16 height 16
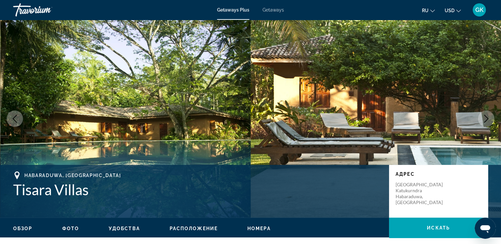
click at [492, 120] on button "Next image" at bounding box center [486, 118] width 16 height 16
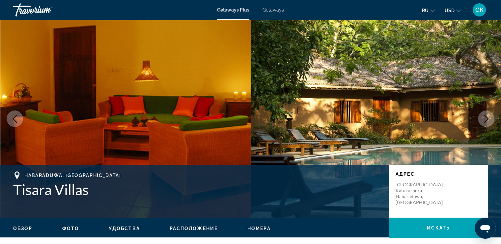
click at [491, 120] on button "Next image" at bounding box center [486, 118] width 16 height 16
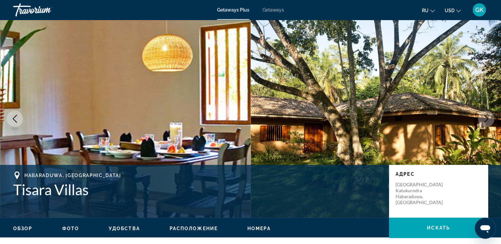
click at [488, 120] on icon "Next image" at bounding box center [486, 119] width 8 height 8
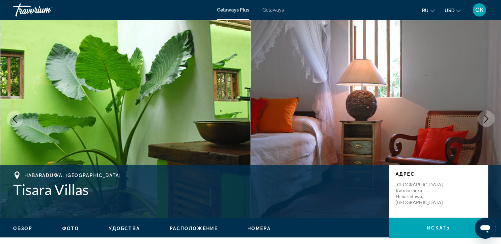
click at [488, 120] on icon "Next image" at bounding box center [486, 119] width 8 height 8
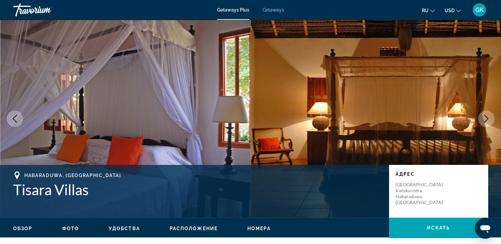
click at [488, 120] on icon "Next image" at bounding box center [486, 119] width 8 height 8
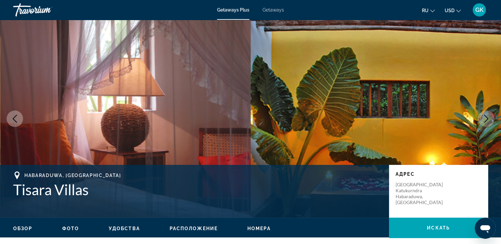
click at [488, 120] on icon "Next image" at bounding box center [486, 119] width 8 height 8
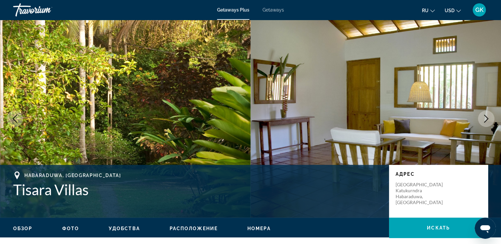
click at [488, 120] on icon "Next image" at bounding box center [486, 119] width 8 height 8
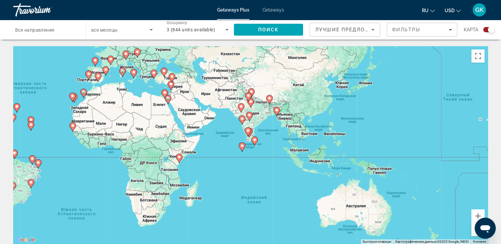
drag, startPoint x: 400, startPoint y: 129, endPoint x: 196, endPoint y: 82, distance: 209.1
click at [196, 82] on div "Чтобы активировать перетаскивание с помощью клавиатуры, нажмите Alt + Ввод. Пос…" at bounding box center [250, 144] width 474 height 197
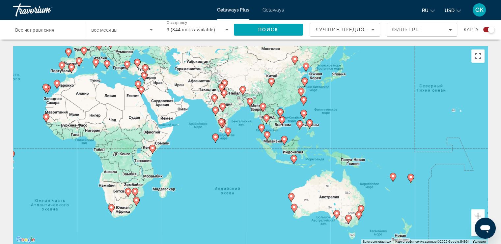
drag, startPoint x: 269, startPoint y: 129, endPoint x: 241, endPoint y: 118, distance: 30.0
click at [241, 118] on div "Чтобы активировать перетаскивание с помощью клавиатуры, нажмите Alt + Ввод. Пос…" at bounding box center [250, 144] width 474 height 197
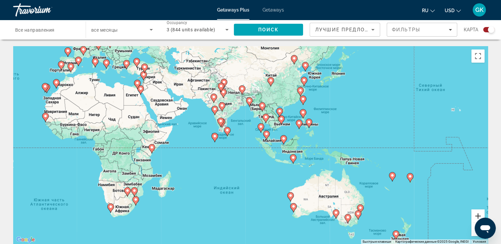
click at [480, 215] on button "Увеличить" at bounding box center [477, 215] width 13 height 13
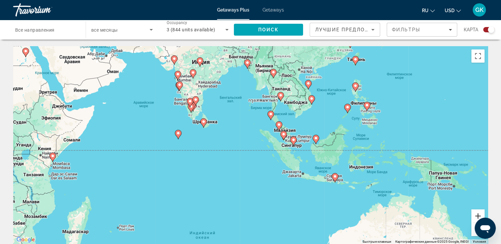
click at [480, 214] on button "Увеличить" at bounding box center [477, 215] width 13 height 13
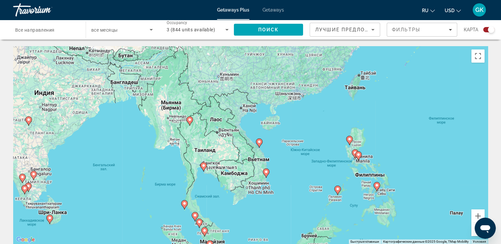
drag, startPoint x: 382, startPoint y: 100, endPoint x: 274, endPoint y: 214, distance: 156.9
click at [274, 214] on div "Чтобы активировать перетаскивание с помощью клавиатуры, нажмите Alt + Ввод. Пос…" at bounding box center [250, 144] width 474 height 197
click at [202, 165] on image "Main content" at bounding box center [203, 165] width 4 height 4
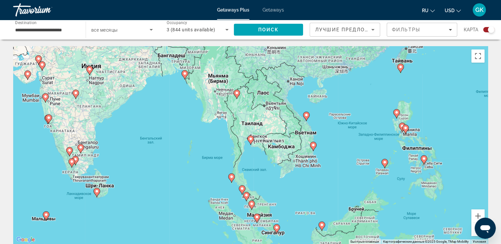
click at [251, 139] on image "Main content" at bounding box center [250, 139] width 4 height 4
type input "**********"
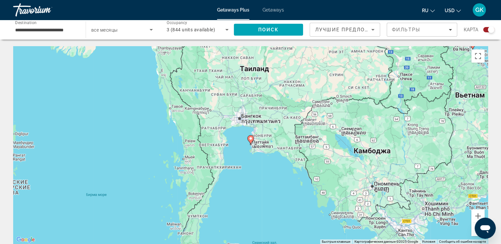
click at [251, 139] on image "Main content" at bounding box center [250, 138] width 4 height 4
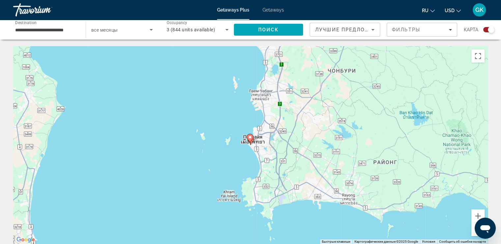
click at [249, 138] on image "Main content" at bounding box center [250, 137] width 4 height 4
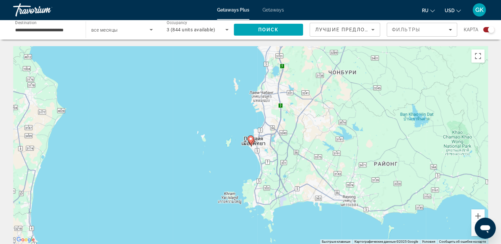
click at [251, 139] on image "Main content" at bounding box center [250, 139] width 4 height 4
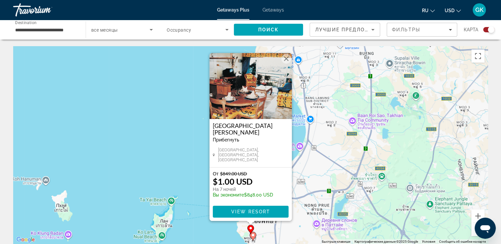
click at [250, 234] on icon "Main content" at bounding box center [252, 236] width 6 height 9
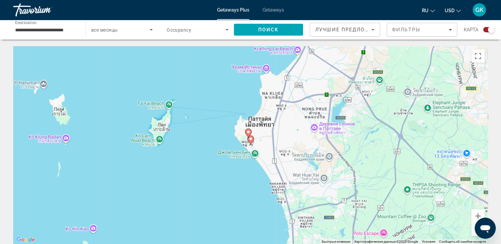
click at [248, 136] on icon "Main content" at bounding box center [248, 132] width 7 height 9
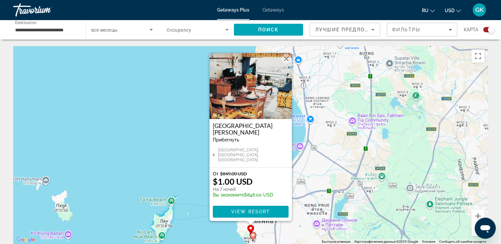
click at [349, 181] on div "Чтобы активировать перетаскивание с помощью клавиатуры, нажмите Alt + Ввод. Пос…" at bounding box center [250, 144] width 474 height 197
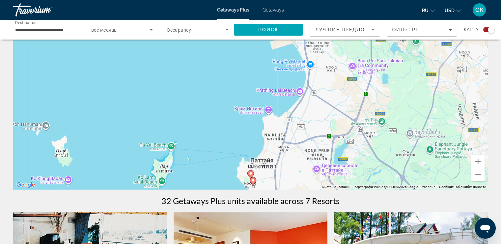
scroll to position [66, 0]
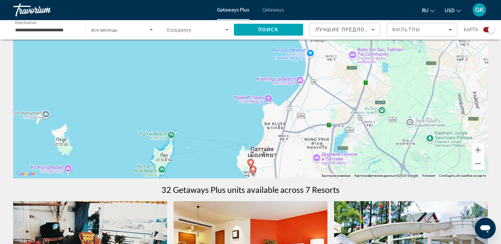
click at [254, 170] on image "Main content" at bounding box center [253, 169] width 4 height 4
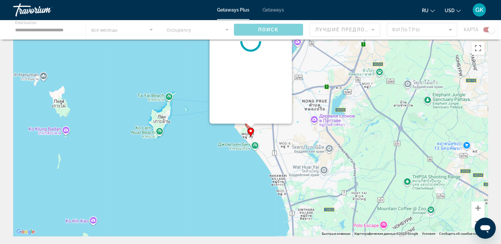
scroll to position [0, 0]
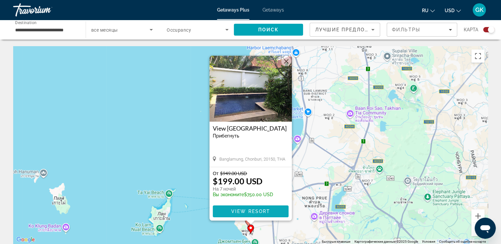
click at [269, 208] on span "Main content" at bounding box center [251, 211] width 76 height 16
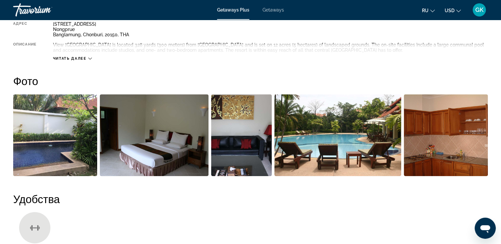
scroll to position [263, 0]
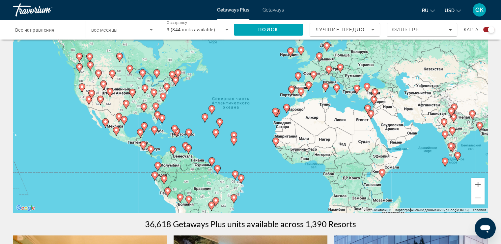
scroll to position [33, 0]
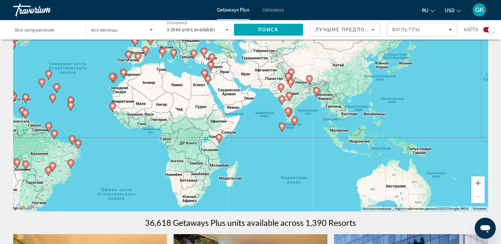
drag, startPoint x: 307, startPoint y: 133, endPoint x: 143, endPoint y: 99, distance: 168.1
click at [143, 99] on div "Чтобы активировать перетаскивание с помощью клавиатуры, нажмите Alt + Ввод. Пос…" at bounding box center [250, 111] width 474 height 197
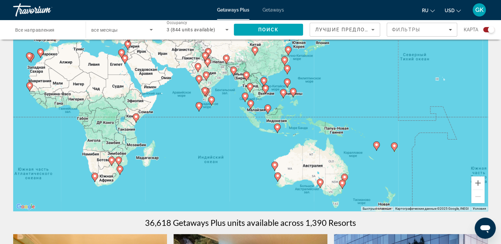
drag, startPoint x: 271, startPoint y: 124, endPoint x: 187, endPoint y: 103, distance: 86.2
click at [187, 103] on div "Чтобы активировать перетаскивание с помощью клавиатуры, нажмите Alt + Ввод. Пос…" at bounding box center [250, 111] width 474 height 197
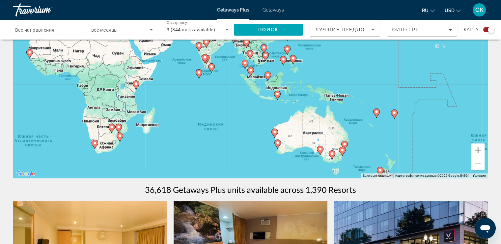
click at [480, 151] on button "Увеличить" at bounding box center [477, 149] width 13 height 13
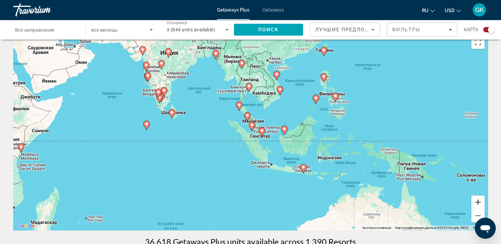
scroll to position [0, 0]
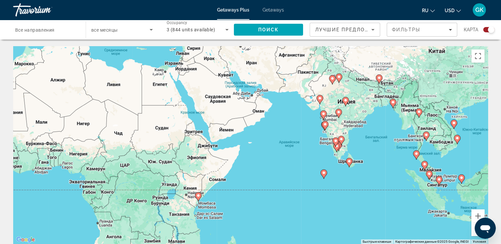
drag, startPoint x: 196, startPoint y: 111, endPoint x: 374, endPoint y: 146, distance: 181.1
click at [374, 146] on div "Чтобы активировать перетаскивание с помощью клавиатуры, нажмите Alt + Ввод. Пос…" at bounding box center [250, 144] width 474 height 197
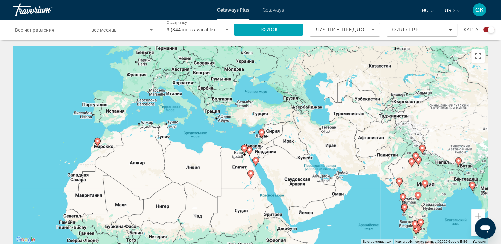
drag, startPoint x: 130, startPoint y: 77, endPoint x: 211, endPoint y: 160, distance: 115.7
click at [211, 160] on div "Чтобы активировать перетаскивание с помощью клавиатуры, нажмите Alt + Ввод. Пос…" at bounding box center [250, 144] width 474 height 197
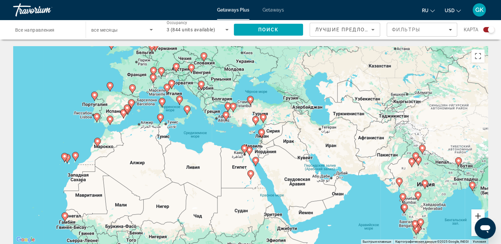
click at [479, 216] on button "Увеличить" at bounding box center [477, 215] width 13 height 13
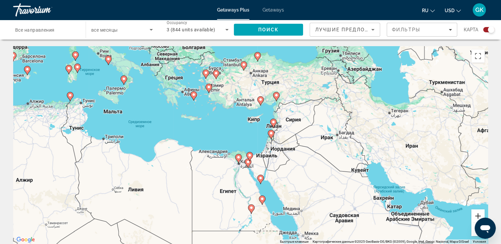
click at [475, 212] on button "Увеличить" at bounding box center [477, 215] width 13 height 13
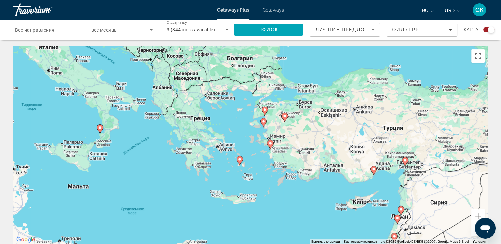
drag, startPoint x: 197, startPoint y: 108, endPoint x: 302, endPoint y: 217, distance: 151.3
click at [302, 217] on div "Чтобы активировать перетаскивание с помощью клавиатуры, нажмите Alt + Ввод. Пос…" at bounding box center [250, 144] width 474 height 197
click at [238, 161] on image "Main content" at bounding box center [240, 159] width 4 height 4
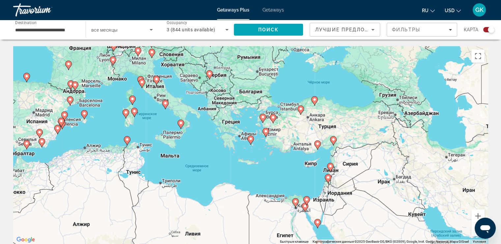
click at [250, 141] on icon "Main content" at bounding box center [250, 140] width 6 height 9
type input "**********"
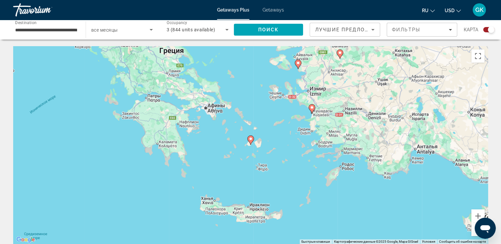
click at [250, 141] on icon "Main content" at bounding box center [250, 140] width 6 height 9
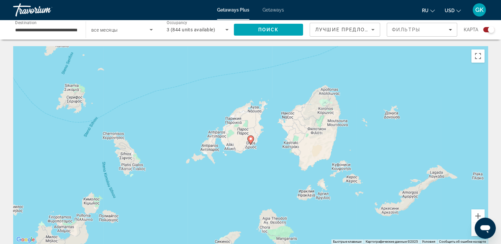
click at [250, 141] on icon "Main content" at bounding box center [250, 140] width 6 height 9
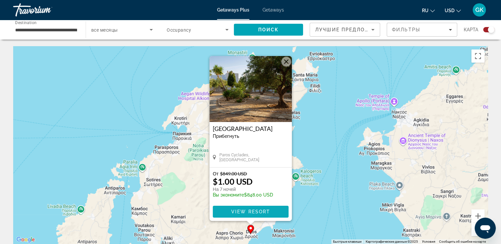
click at [257, 213] on span "View Resort" at bounding box center [250, 211] width 39 height 5
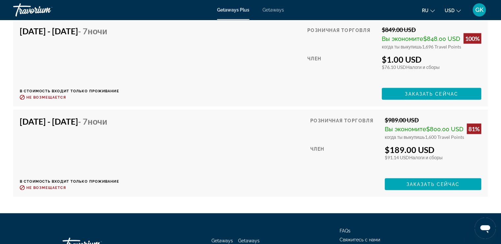
scroll to position [1349, 0]
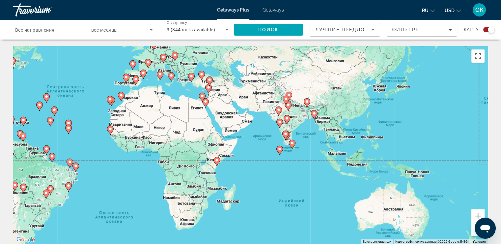
drag, startPoint x: 288, startPoint y: 138, endPoint x: 122, endPoint y: 94, distance: 171.5
click at [122, 94] on image "Main content" at bounding box center [121, 95] width 4 height 4
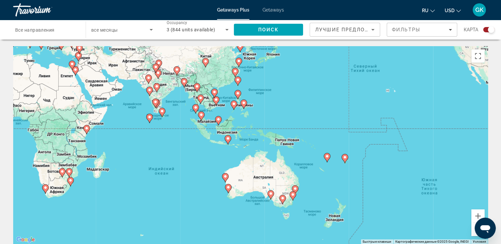
drag, startPoint x: 257, startPoint y: 130, endPoint x: 124, endPoint y: 98, distance: 136.4
click at [124, 98] on div "Чтобы активировать перетаскивание с помощью клавиатуры, нажмите Alt + Ввод. Пос…" at bounding box center [250, 144] width 474 height 197
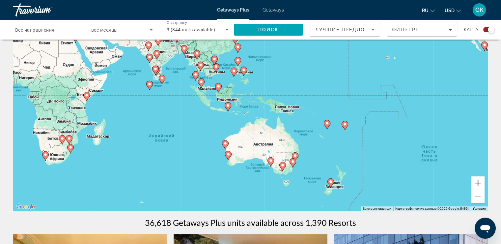
click at [477, 186] on button "Увеличить" at bounding box center [477, 182] width 13 height 13
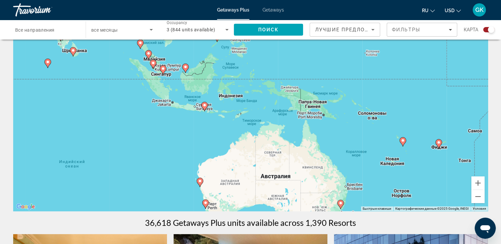
click at [186, 68] on image "Main content" at bounding box center [185, 67] width 4 height 4
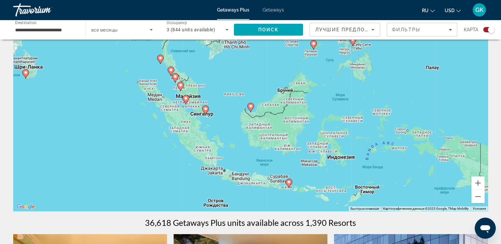
click at [250, 107] on image "Main content" at bounding box center [250, 106] width 4 height 4
type input "**********"
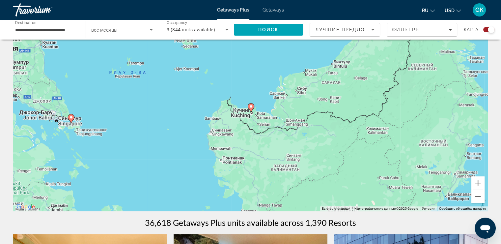
click at [250, 107] on image "Main content" at bounding box center [251, 106] width 4 height 4
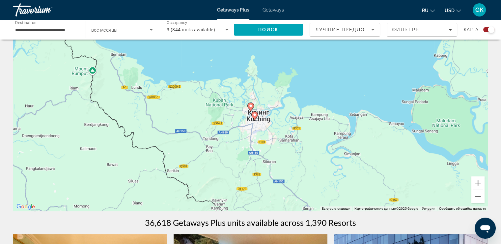
click at [249, 107] on image "Main content" at bounding box center [250, 106] width 4 height 4
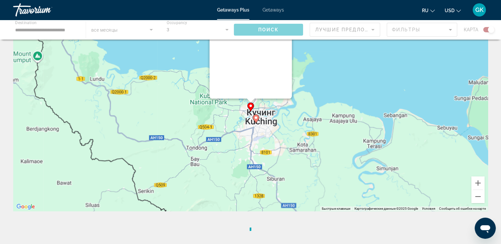
scroll to position [0, 0]
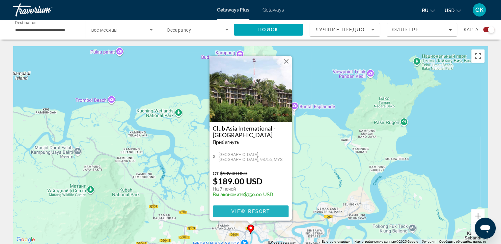
click at [268, 209] on span "View Resort" at bounding box center [250, 210] width 39 height 5
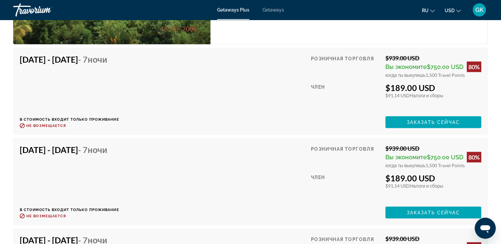
scroll to position [1251, 0]
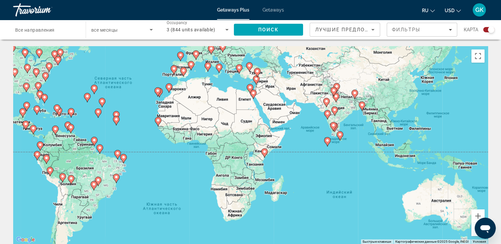
drag, startPoint x: 320, startPoint y: 130, endPoint x: 202, endPoint y: 79, distance: 128.2
click at [202, 79] on div "Чтобы активировать перетаскивание с помощью клавиатуры, нажмите Alt + Ввод. Пос…" at bounding box center [250, 144] width 474 height 197
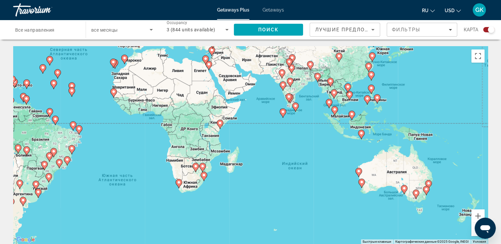
drag, startPoint x: 324, startPoint y: 128, endPoint x: 279, endPoint y: 98, distance: 54.2
click at [279, 98] on div "Чтобы активировать перетаскивание с помощью клавиатуры, нажмите Alt + Ввод. Пос…" at bounding box center [250, 144] width 474 height 197
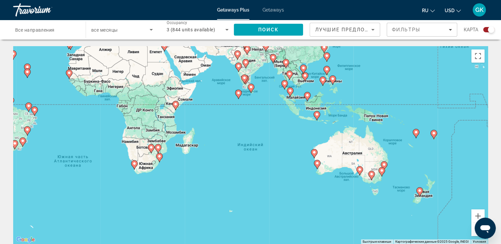
drag, startPoint x: 328, startPoint y: 149, endPoint x: 286, endPoint y: 130, distance: 46.2
click at [286, 130] on div "Чтобы активировать перетаскивание с помощью клавиатуры, нажмите Alt + Ввод. Пос…" at bounding box center [250, 144] width 474 height 197
click at [316, 115] on image "Main content" at bounding box center [317, 114] width 4 height 4
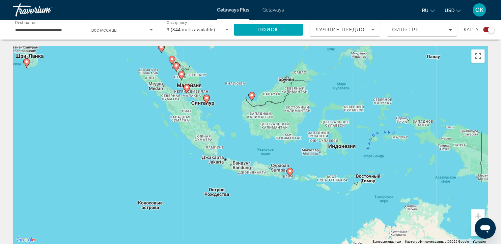
drag, startPoint x: 150, startPoint y: 133, endPoint x: 191, endPoint y: 166, distance: 52.4
click at [191, 166] on div "Для навигации используйте клавиши со стрелками. Чтобы активировать перетаскиван…" at bounding box center [250, 144] width 474 height 197
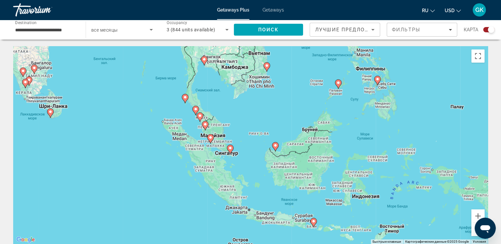
drag, startPoint x: 151, startPoint y: 111, endPoint x: 175, endPoint y: 162, distance: 55.9
click at [175, 162] on div "Для навигации используйте клавиши со стрелками. Чтобы активировать перетаскиван…" at bounding box center [250, 144] width 474 height 197
click at [212, 138] on icon "Main content" at bounding box center [210, 138] width 6 height 9
type input "**********"
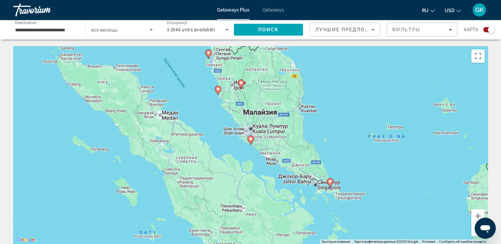
click at [251, 140] on image "Main content" at bounding box center [250, 139] width 4 height 4
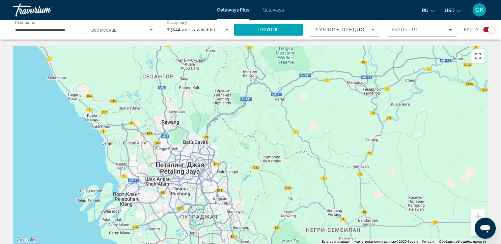
drag, startPoint x: 299, startPoint y: 109, endPoint x: 245, endPoint y: 259, distance: 159.6
click at [245, 243] on html "**********" at bounding box center [250, 122] width 501 height 244
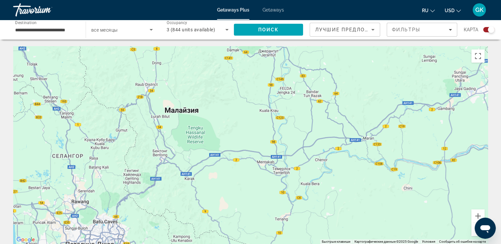
drag, startPoint x: 253, startPoint y: 142, endPoint x: 163, endPoint y: 223, distance: 120.7
click at [163, 223] on div "Чтобы активировать перетаскивание с помощью клавиатуры, нажмите Alt + Ввод. Пос…" at bounding box center [250, 144] width 474 height 197
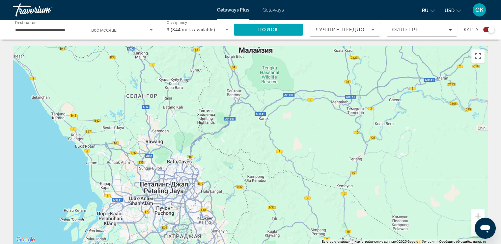
drag, startPoint x: 172, startPoint y: 142, endPoint x: 246, endPoint y: 81, distance: 96.3
click at [246, 81] on div "Main content" at bounding box center [250, 144] width 474 height 197
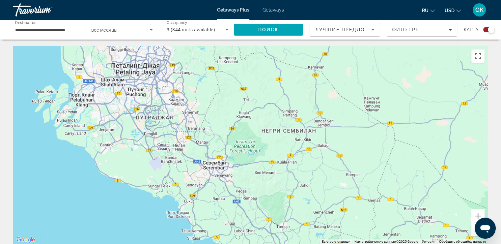
drag, startPoint x: 220, startPoint y: 178, endPoint x: 193, endPoint y: 61, distance: 120.1
click at [193, 61] on div "Main content" at bounding box center [250, 144] width 474 height 197
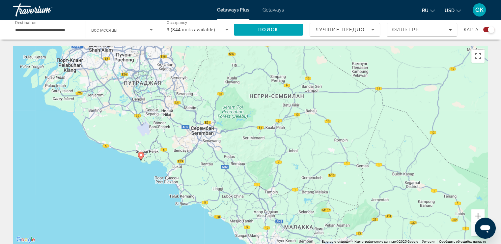
drag, startPoint x: 215, startPoint y: 155, endPoint x: 201, endPoint y: 120, distance: 37.3
click at [201, 120] on div "Чтобы активировать перетаскивание с помощью клавиатуры, нажмите Alt + Ввод. Пос…" at bounding box center [250, 144] width 474 height 197
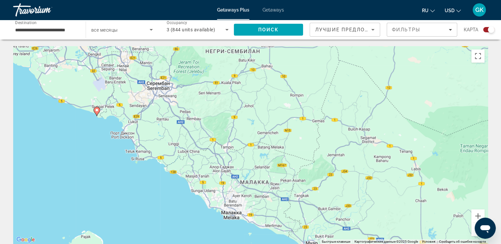
drag, startPoint x: 262, startPoint y: 159, endPoint x: 219, endPoint y: 114, distance: 62.2
click at [219, 114] on div "Чтобы активировать перетаскивание с помощью клавиатуры, нажмите Alt + Ввод. Пос…" at bounding box center [250, 144] width 474 height 197
click at [473, 227] on button "Уменьшить" at bounding box center [477, 228] width 13 height 13
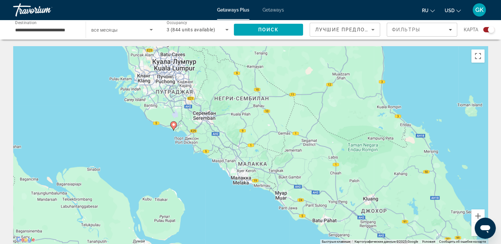
click at [175, 126] on image "Main content" at bounding box center [173, 124] width 4 height 4
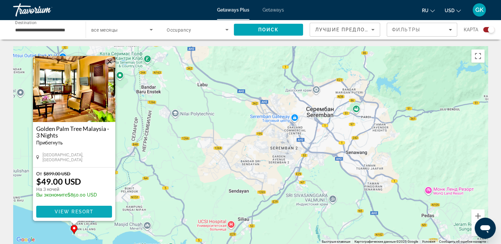
click at [73, 212] on span "View Resort" at bounding box center [73, 211] width 39 height 5
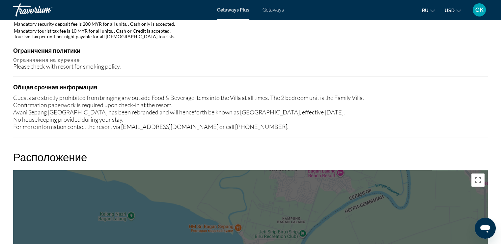
scroll to position [644, 0]
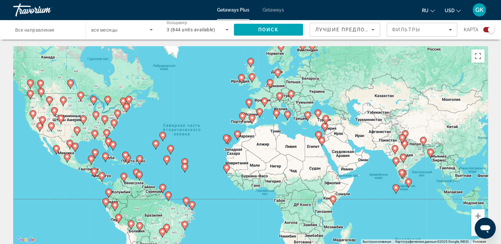
drag, startPoint x: 334, startPoint y: 154, endPoint x: 285, endPoint y: 150, distance: 49.2
click at [285, 150] on div "Чтобы активировать перетаскивание с помощью клавиатуры, нажмите Alt + Ввод. Пос…" at bounding box center [250, 144] width 474 height 197
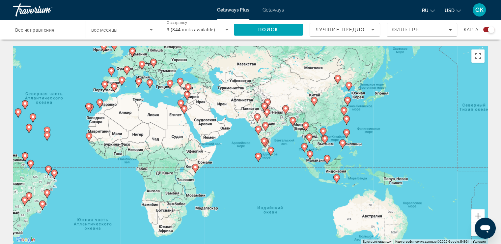
drag, startPoint x: 321, startPoint y: 142, endPoint x: 182, endPoint y: 110, distance: 143.2
click at [182, 110] on icon "Main content" at bounding box center [184, 109] width 6 height 9
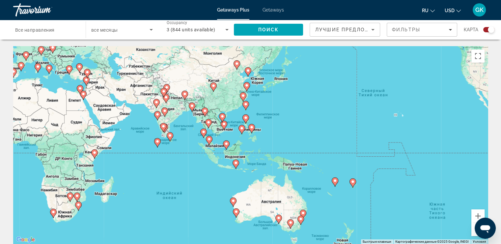
drag, startPoint x: 280, startPoint y: 140, endPoint x: 178, endPoint y: 125, distance: 102.7
click at [178, 125] on div "Чтобы активировать перетаскивание с помощью клавиатуры, нажмите Alt + Ввод. Пос…" at bounding box center [250, 144] width 474 height 197
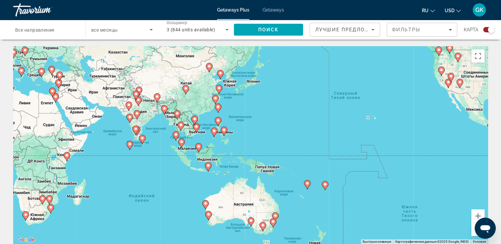
drag, startPoint x: 255, startPoint y: 106, endPoint x: 226, endPoint y: 109, distance: 29.1
click at [226, 109] on div "Чтобы активировать перетаскивание с помощью клавиатуры, нажмите Alt + Ввод. Пос…" at bounding box center [250, 144] width 474 height 197
click at [480, 214] on button "Увеличить" at bounding box center [477, 215] width 13 height 13
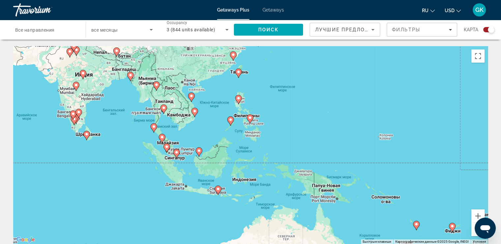
drag, startPoint x: 169, startPoint y: 148, endPoint x: 222, endPoint y: 142, distance: 53.0
click at [223, 144] on div "Чтобы активировать перетаскивание с помощью клавиатуры, нажмите Alt + Ввод. Пос…" at bounding box center [250, 144] width 474 height 197
click at [479, 213] on button "Увеличить" at bounding box center [477, 215] width 13 height 13
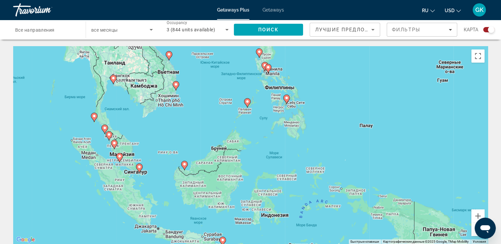
drag, startPoint x: 154, startPoint y: 121, endPoint x: 191, endPoint y: 124, distance: 37.3
click at [191, 124] on div "Чтобы активировать перетаскивание с помощью клавиатуры, нажмите Alt + Ввод. Пос…" at bounding box center [250, 144] width 474 height 197
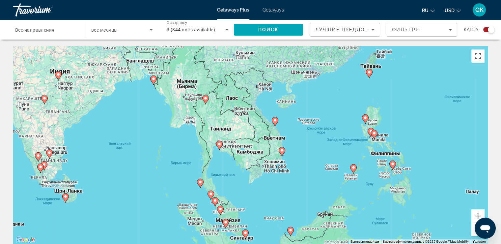
drag, startPoint x: 145, startPoint y: 126, endPoint x: 251, endPoint y: 192, distance: 125.3
click at [251, 192] on div "Чтобы активировать перетаскивание с помощью клавиатуры, нажмите Alt + Ввод. Пос…" at bounding box center [250, 144] width 474 height 197
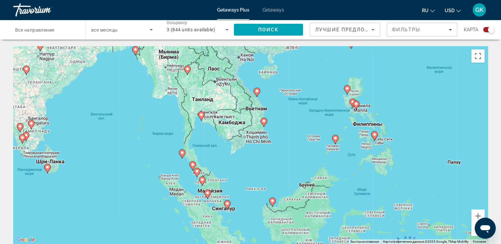
drag, startPoint x: 128, startPoint y: 113, endPoint x: 110, endPoint y: 84, distance: 34.1
click at [110, 84] on div "Чтобы активировать перетаскивание с помощью клавиатуры, нажмите Alt + Ввод. Пос…" at bounding box center [250, 144] width 474 height 197
click at [201, 115] on image "Main content" at bounding box center [201, 115] width 4 height 4
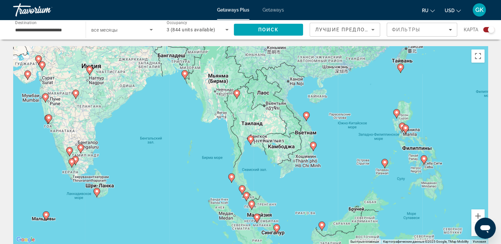
click at [249, 138] on image "Main content" at bounding box center [250, 139] width 4 height 4
type input "**********"
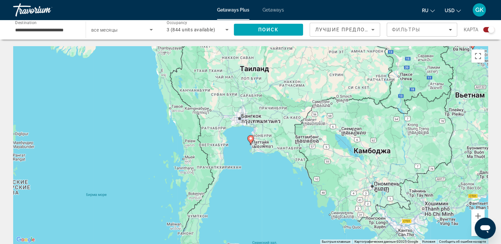
click at [251, 142] on icon "Main content" at bounding box center [250, 139] width 6 height 9
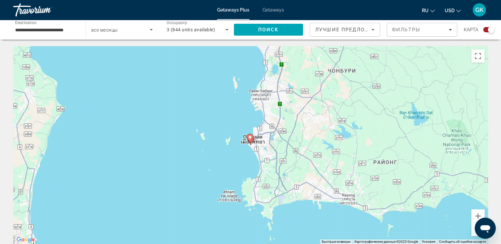
click at [249, 137] on image "Main content" at bounding box center [250, 137] width 4 height 4
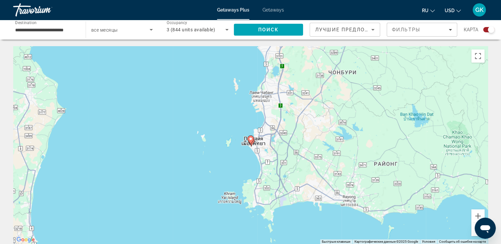
click at [251, 140] on image "Main content" at bounding box center [250, 139] width 4 height 4
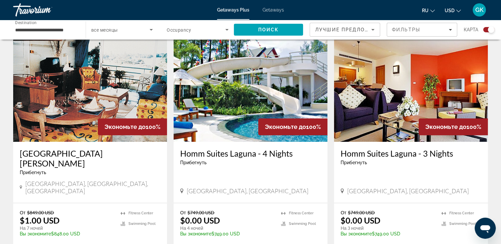
scroll to position [263, 0]
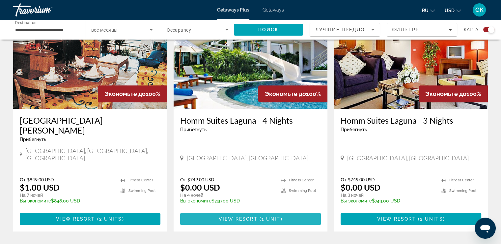
click at [284, 211] on span "Main content" at bounding box center [250, 219] width 141 height 16
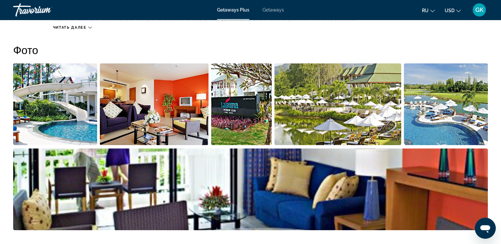
scroll to position [296, 0]
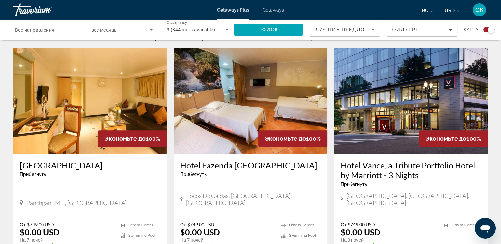
scroll to position [230, 0]
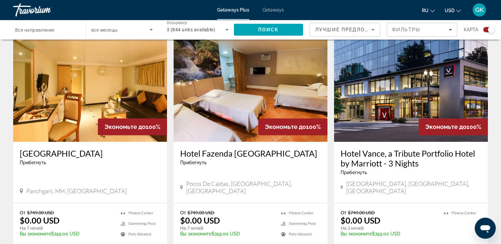
click at [61, 27] on input "Destination Все направления" at bounding box center [46, 30] width 62 height 8
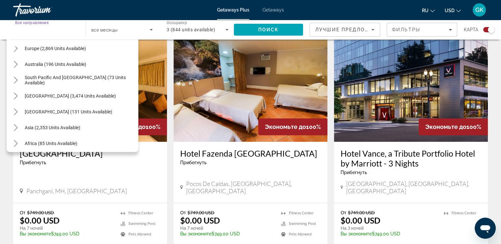
scroll to position [99, 0]
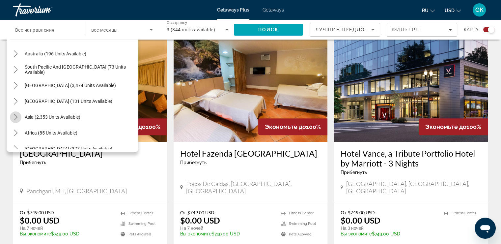
click at [14, 118] on icon "Toggle Asia (2,353 units available) submenu" at bounding box center [16, 117] width 7 height 7
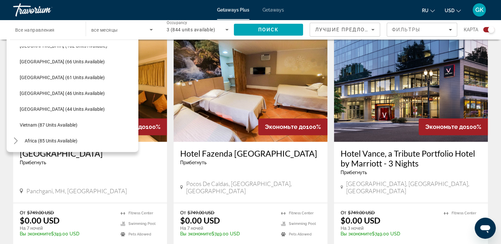
scroll to position [260, 0]
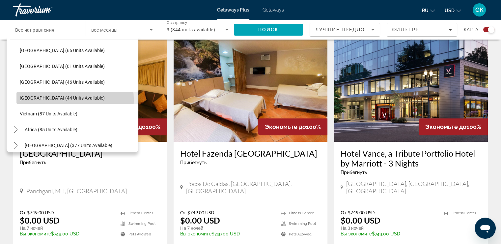
click at [47, 99] on span "[GEOGRAPHIC_DATA] (44 units available)" at bounding box center [62, 97] width 85 height 5
type input "**********"
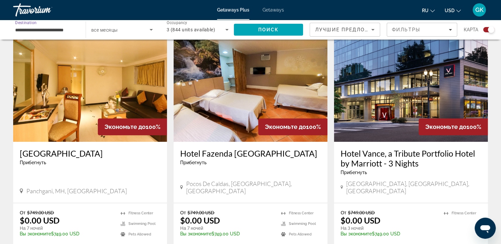
click at [133, 32] on span "Search widget" at bounding box center [120, 30] width 58 height 8
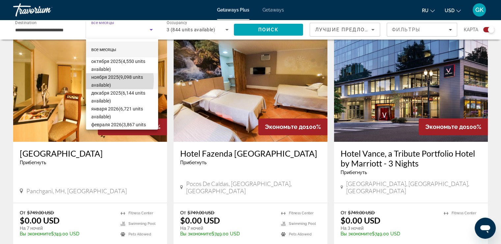
click at [99, 80] on span "ноября 2025 (9,098 units available)" at bounding box center [122, 81] width 62 height 16
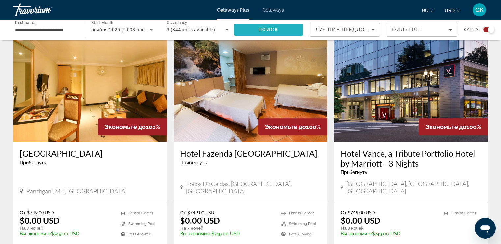
click at [257, 29] on span "Search" at bounding box center [268, 30] width 69 height 16
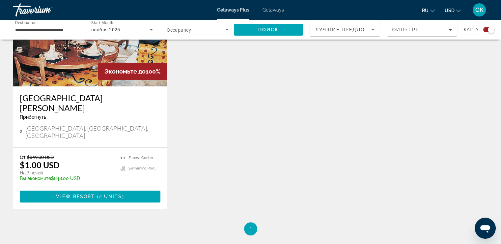
scroll to position [296, 0]
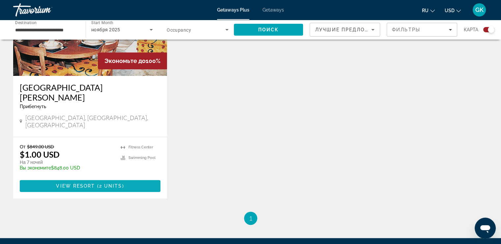
click at [125, 178] on span "Main content" at bounding box center [90, 186] width 141 height 16
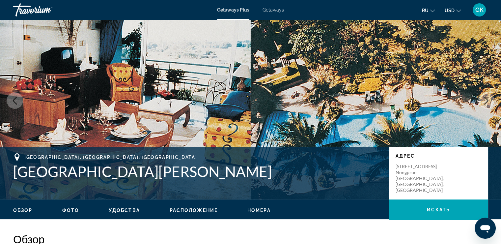
scroll to position [33, 0]
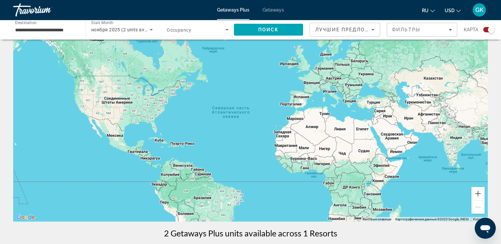
scroll to position [33, 0]
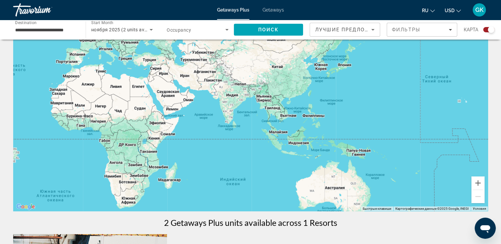
drag, startPoint x: 290, startPoint y: 121, endPoint x: 77, endPoint y: 88, distance: 215.5
click at [69, 90] on div "Main content" at bounding box center [250, 111] width 474 height 197
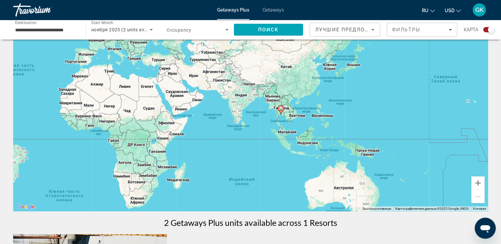
click at [149, 29] on icon "Search widget" at bounding box center [151, 30] width 8 height 8
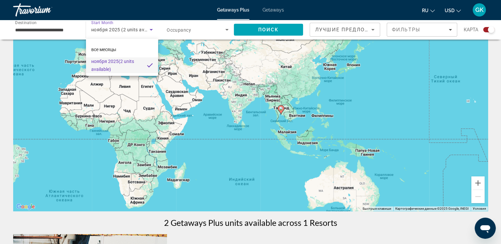
click at [118, 62] on span "ноября 2025 (2 units available)" at bounding box center [116, 65] width 50 height 16
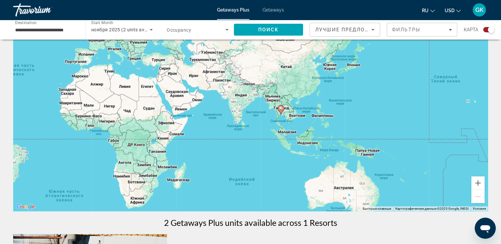
click at [44, 24] on div "**********" at bounding box center [46, 29] width 62 height 19
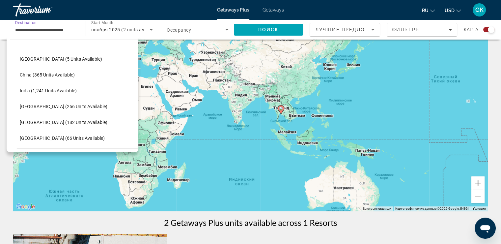
scroll to position [162, 0]
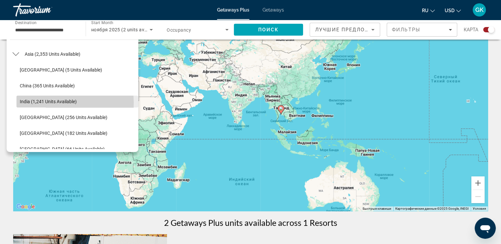
click at [48, 103] on span "India (1,241 units available)" at bounding box center [48, 101] width 57 height 5
type input "**********"
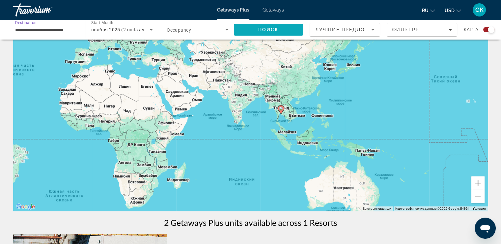
click at [260, 33] on span "Search" at bounding box center [268, 30] width 69 height 16
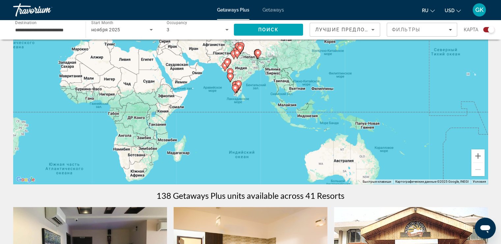
scroll to position [66, 0]
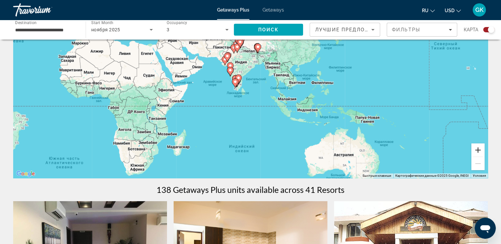
click at [471, 148] on button "Увеличить" at bounding box center [477, 149] width 13 height 13
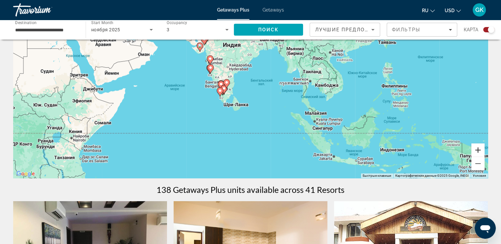
click at [478, 149] on button "Увеличить" at bounding box center [477, 149] width 13 height 13
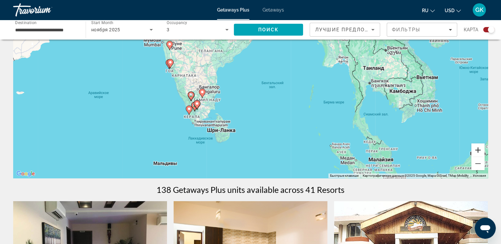
click at [477, 150] on button "Увеличить" at bounding box center [477, 149] width 13 height 13
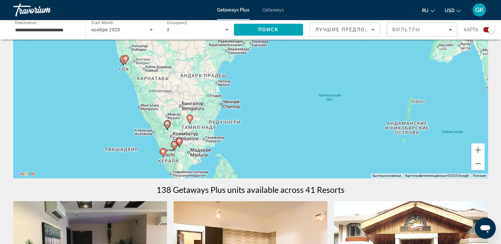
drag, startPoint x: 116, startPoint y: 89, endPoint x: 152, endPoint y: 95, distance: 36.5
click at [152, 95] on div "Чтобы активировать перетаскивание с помощью клавиатуры, нажмите Alt + Ввод. Пос…" at bounding box center [250, 78] width 474 height 197
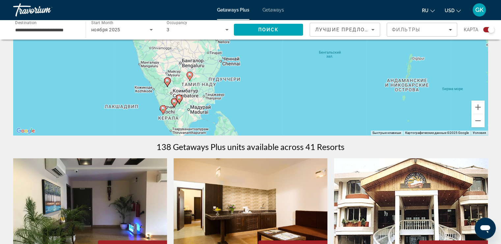
scroll to position [99, 0]
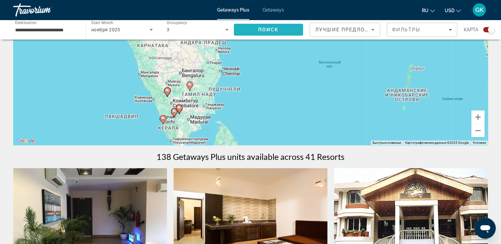
click at [253, 34] on span "Search" at bounding box center [268, 30] width 69 height 16
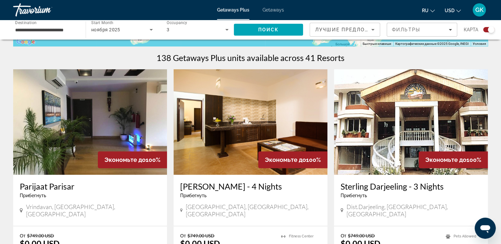
scroll to position [0, 0]
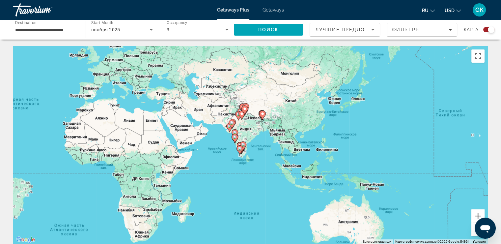
click at [483, 212] on button "Увеличить" at bounding box center [477, 215] width 13 height 13
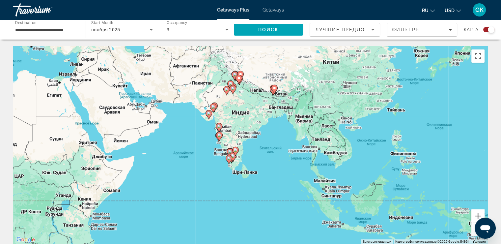
click at [479, 214] on button "Увеличить" at bounding box center [477, 215] width 13 height 13
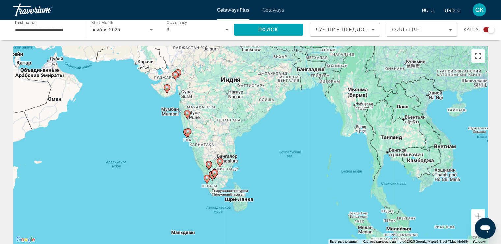
click at [479, 214] on button "Увеличить" at bounding box center [477, 215] width 13 height 13
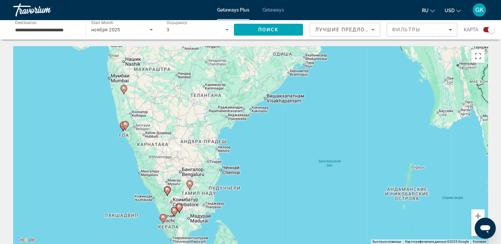
click at [121, 124] on image "Main content" at bounding box center [123, 125] width 4 height 4
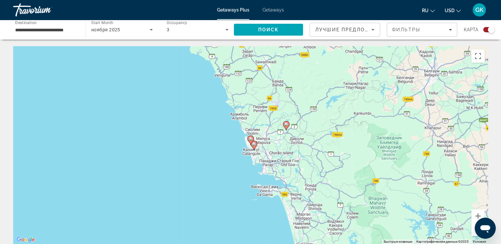
click at [248, 137] on icon "Main content" at bounding box center [250, 140] width 6 height 9
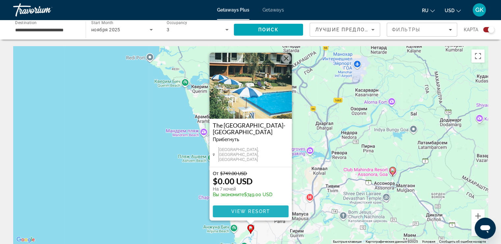
click at [272, 208] on span "Main content" at bounding box center [251, 211] width 76 height 16
